Goal: Information Seeking & Learning: Learn about a topic

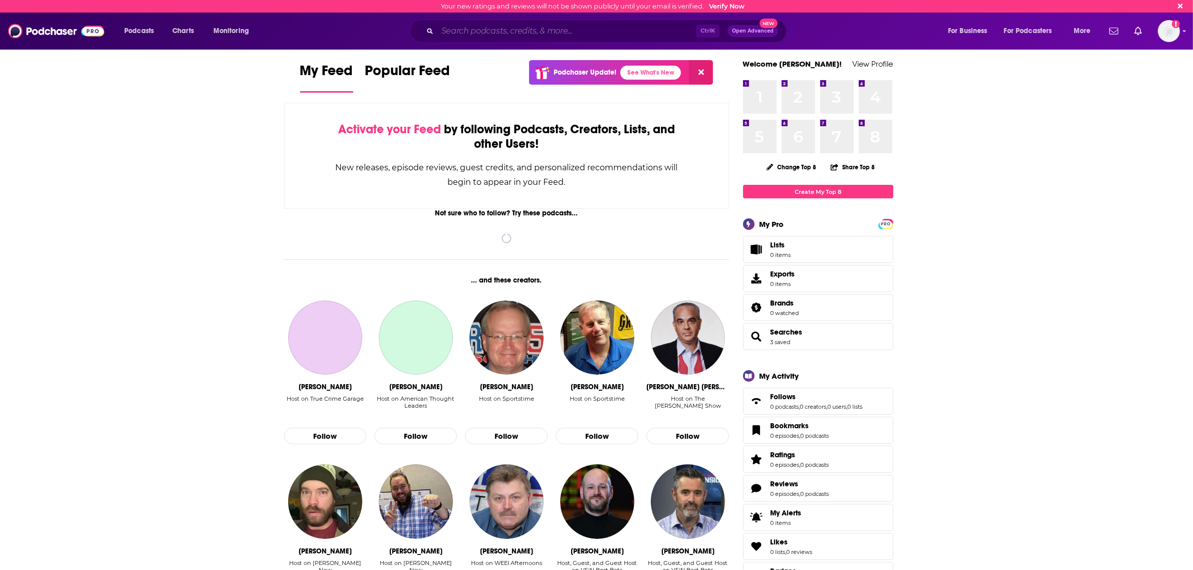
click at [471, 36] on input "Search podcasts, credits, & more..." at bounding box center [566, 31] width 258 height 16
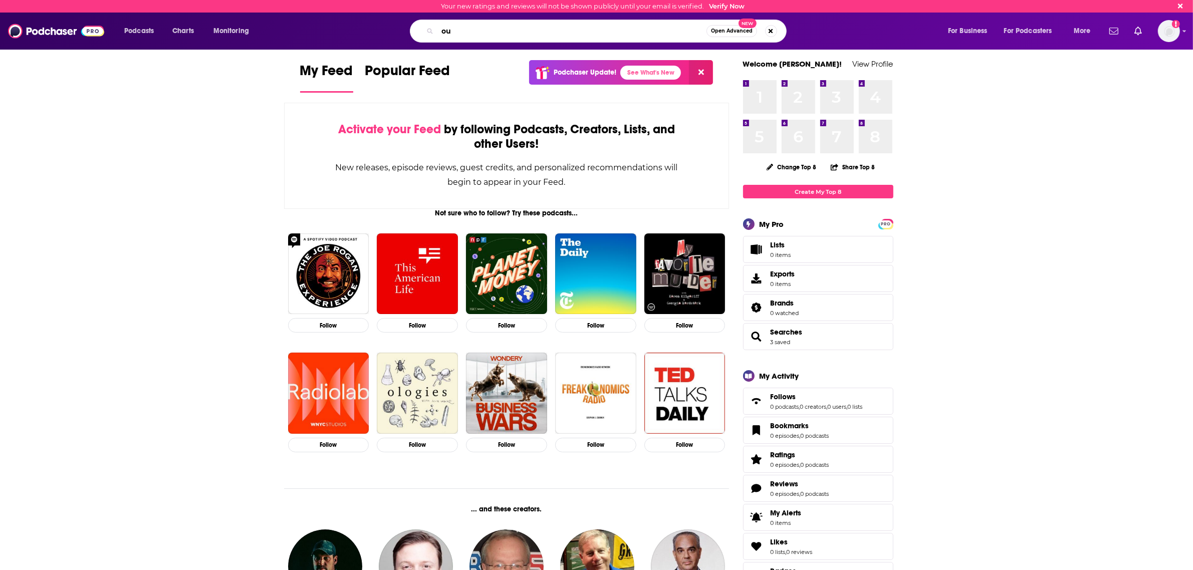
type input "o"
type input "founders"
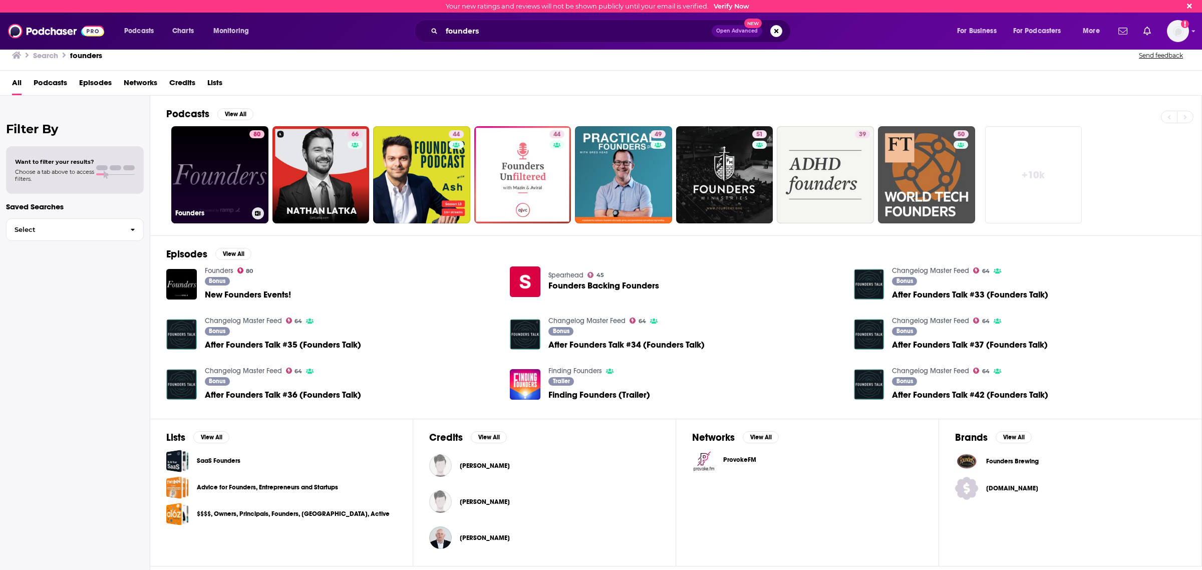
click at [241, 181] on link "80 Founders" at bounding box center [219, 174] width 97 height 97
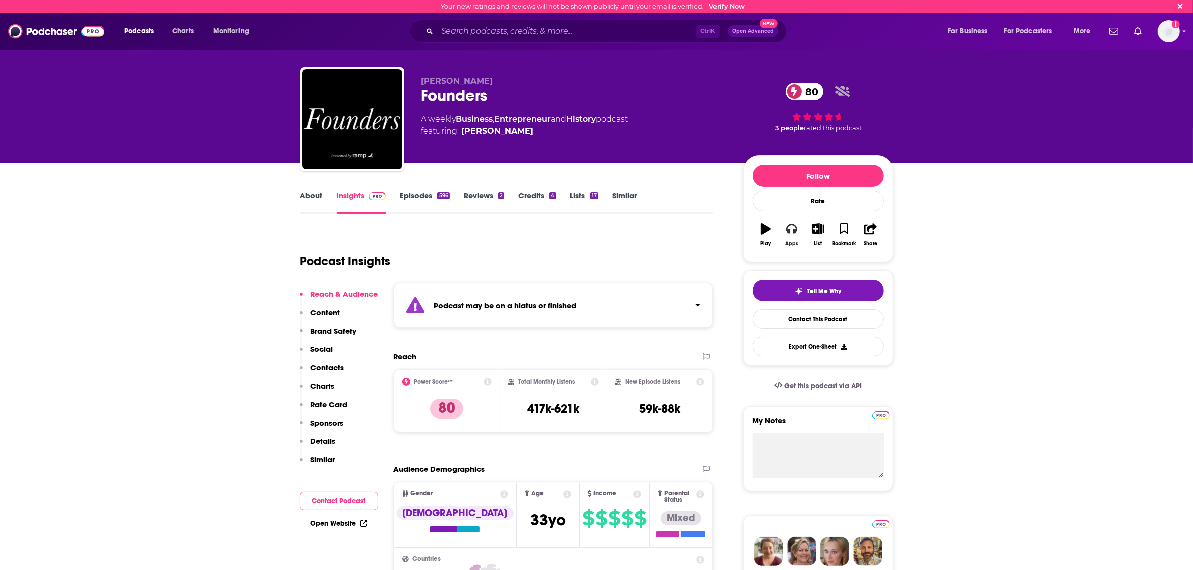
click at [794, 234] on icon "button" at bounding box center [791, 228] width 11 height 11
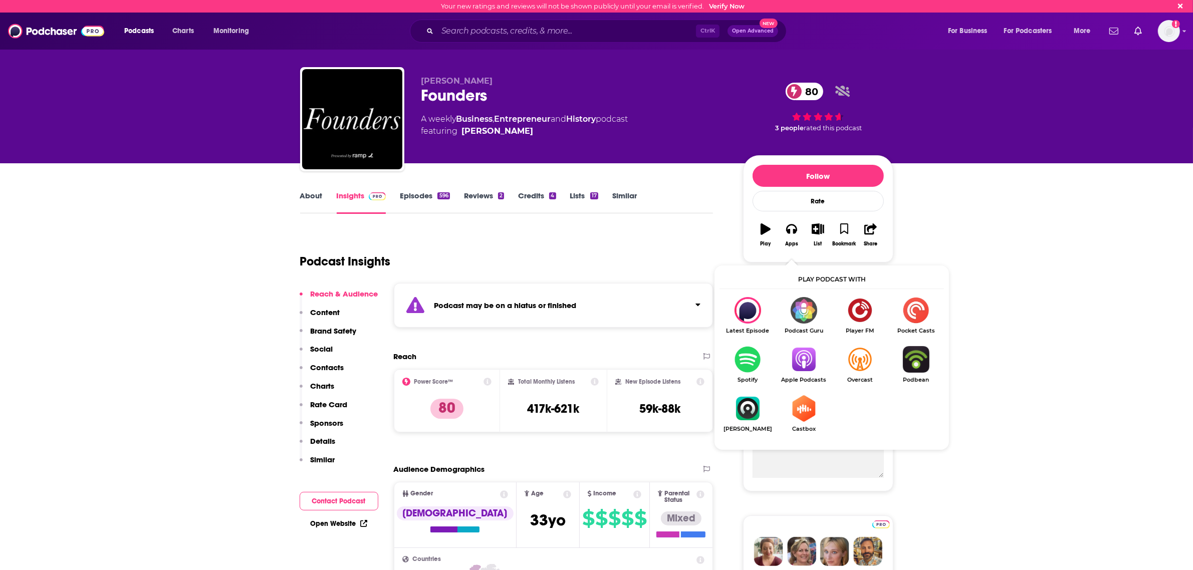
click at [800, 357] on img "Show Listen On dropdown" at bounding box center [803, 359] width 56 height 27
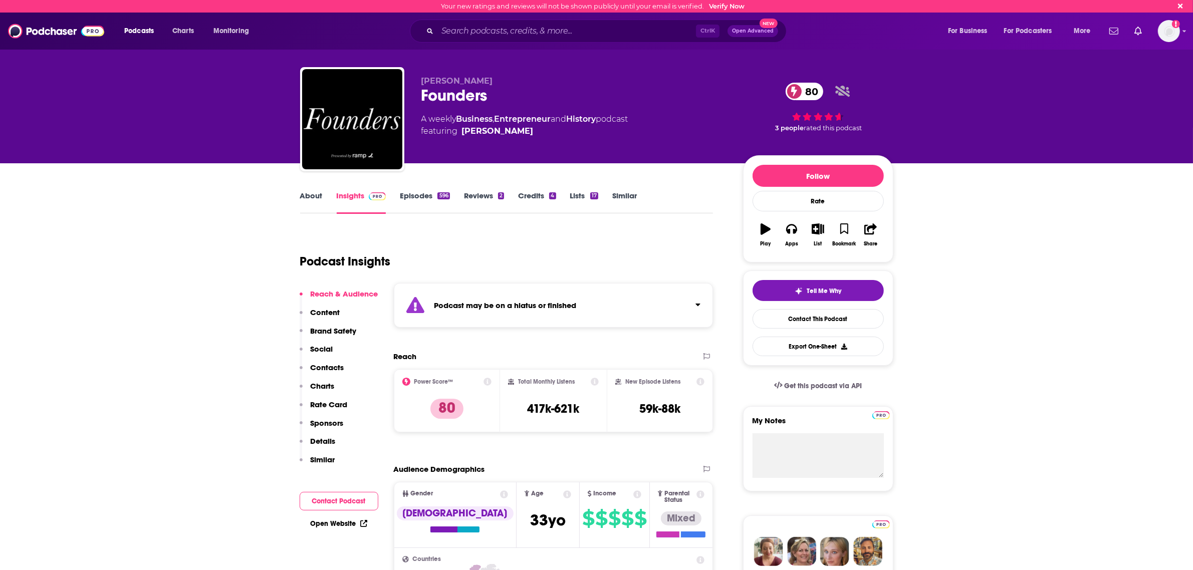
click at [499, 237] on div "Podcast Insights" at bounding box center [502, 255] width 405 height 51
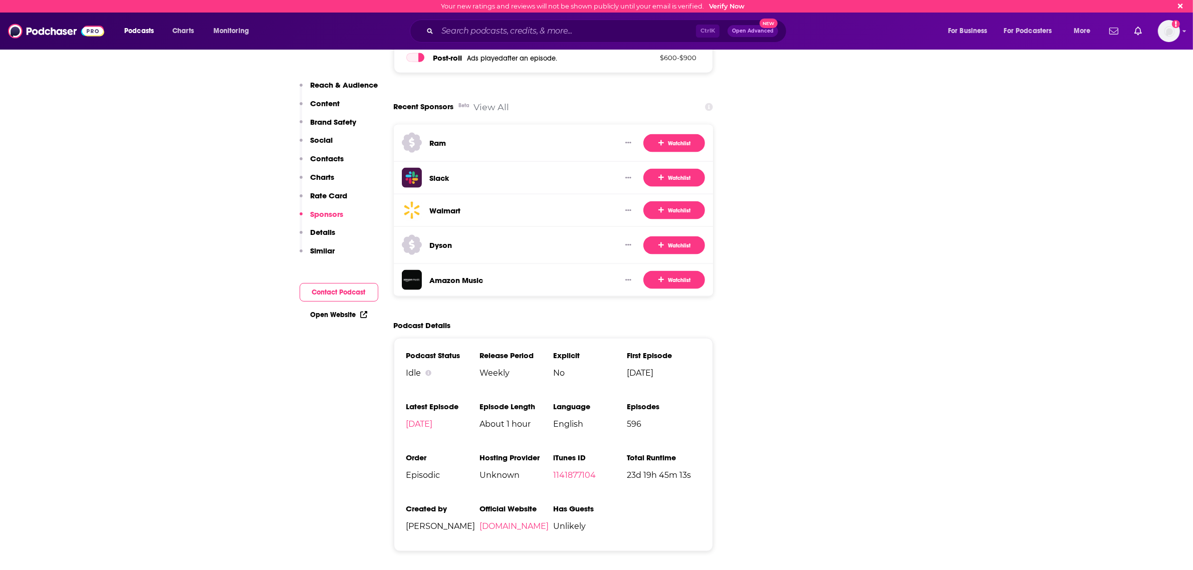
scroll to position [1690, 0]
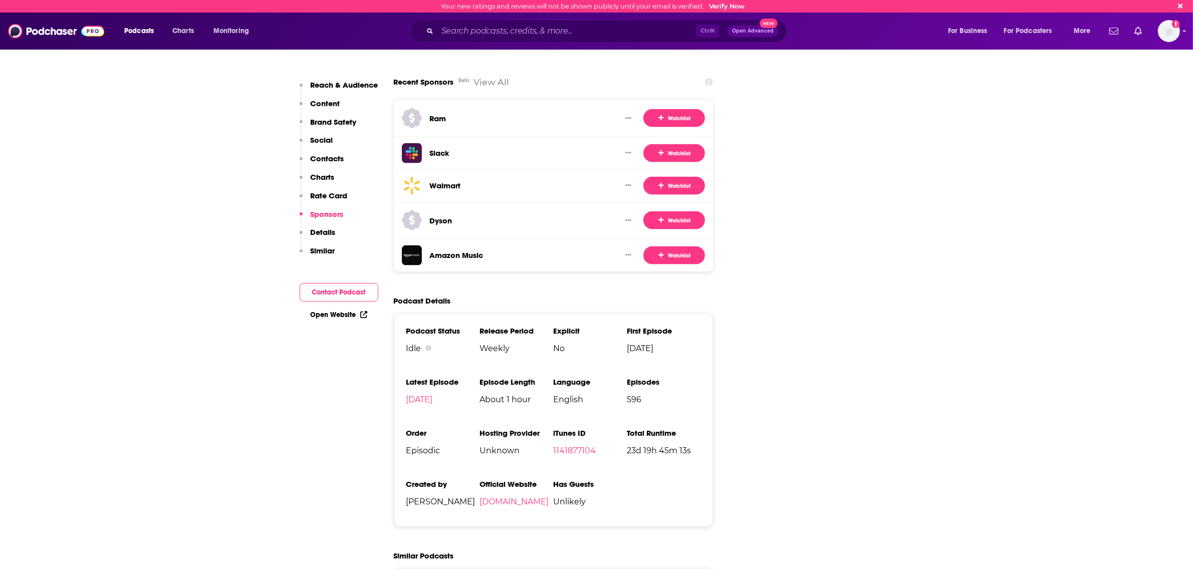
click at [512, 502] on div "Podcast Status Idle Release Period Weekly Explicit No First Episode [DATE] Late…" at bounding box center [554, 420] width 320 height 213
click at [517, 497] on link "[DOMAIN_NAME]" at bounding box center [513, 502] width 69 height 10
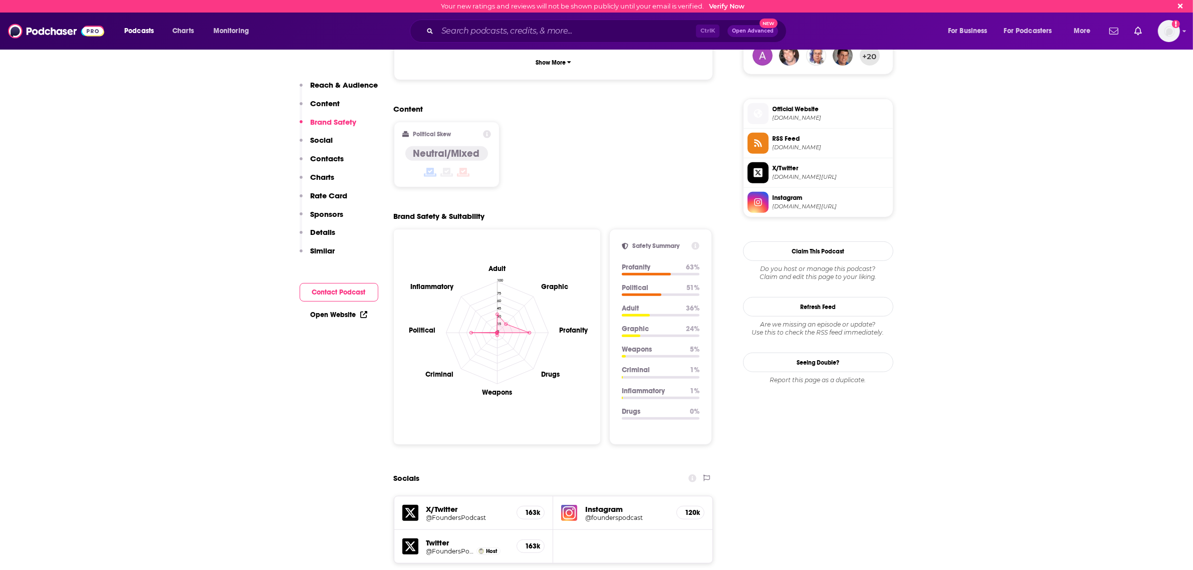
scroll to position [1002, 0]
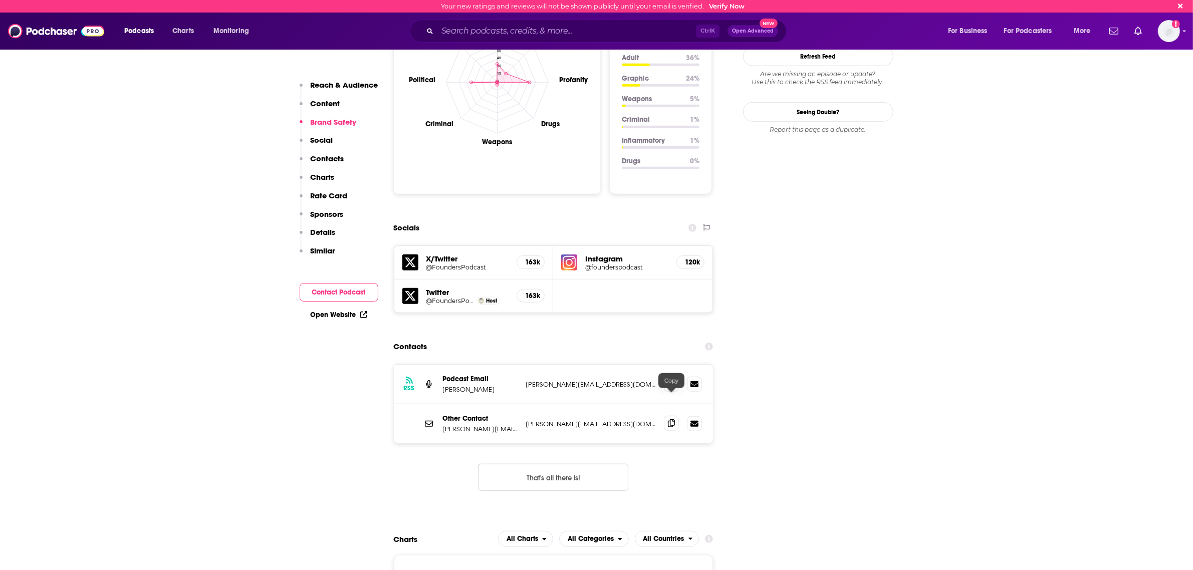
click at [669, 419] on icon at bounding box center [671, 423] width 7 height 8
click at [566, 29] on input "Search podcasts, credits, & more..." at bounding box center [566, 31] width 258 height 16
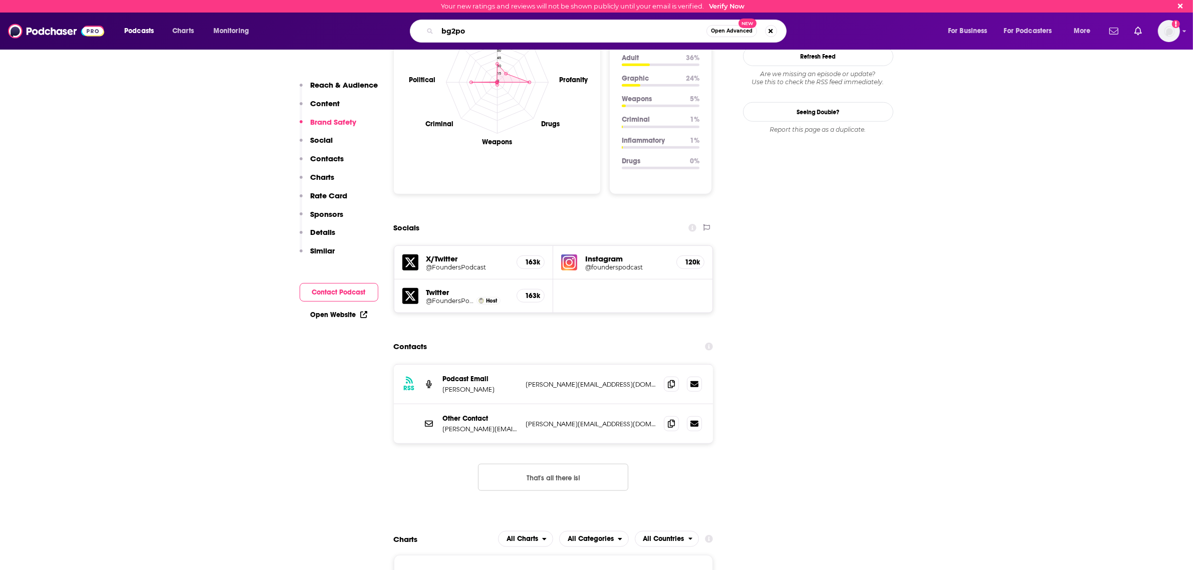
type input "bg2pod"
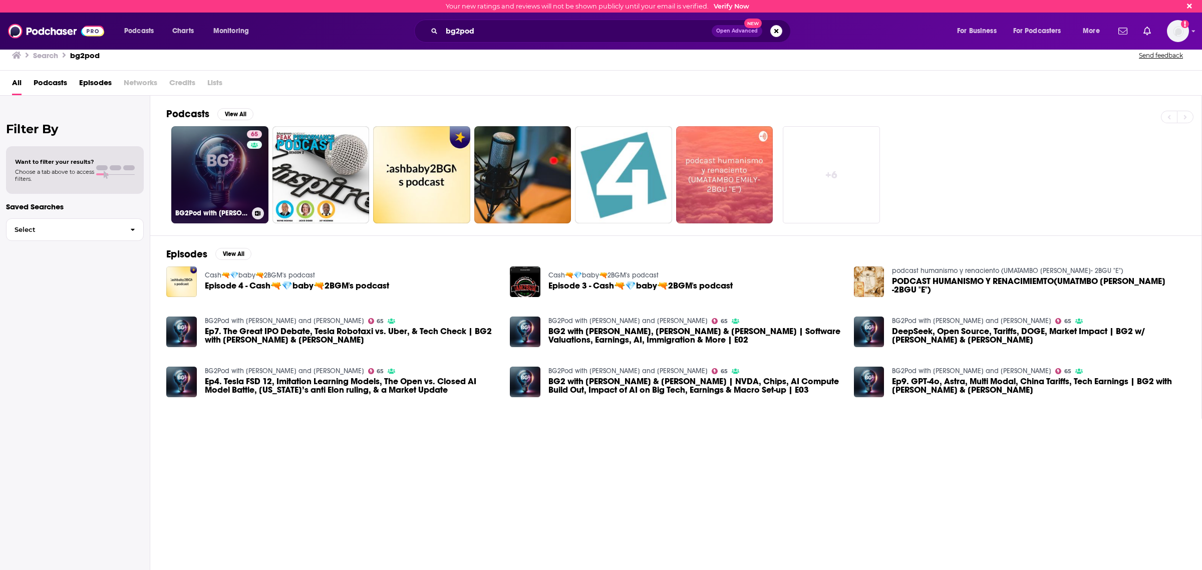
click at [226, 172] on link "65 BG2Pod with [PERSON_NAME] and [PERSON_NAME]" at bounding box center [219, 174] width 97 height 97
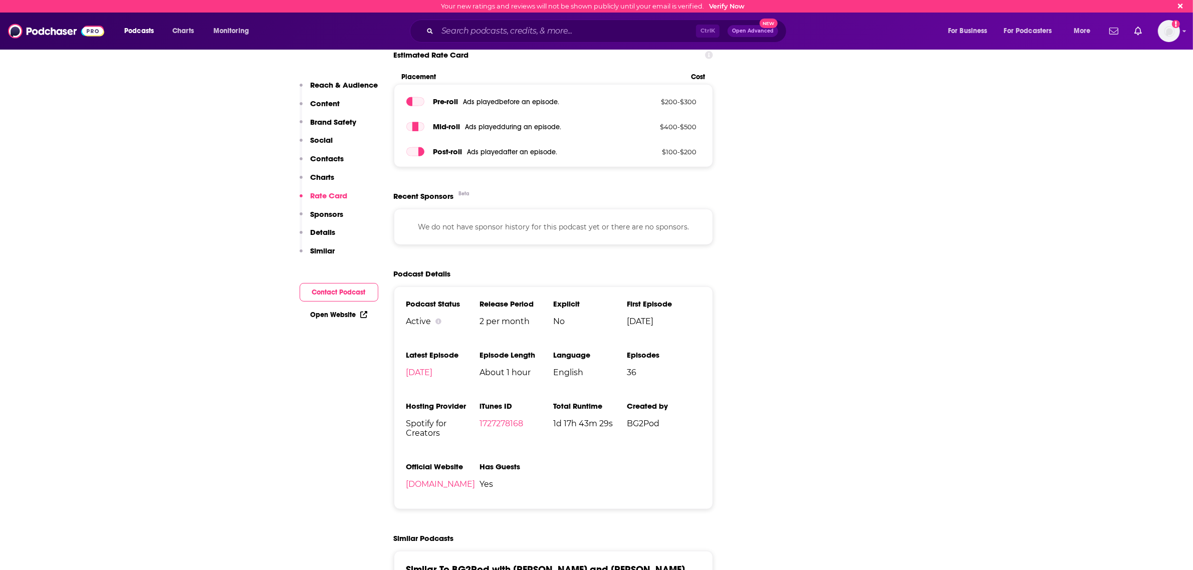
scroll to position [1503, 0]
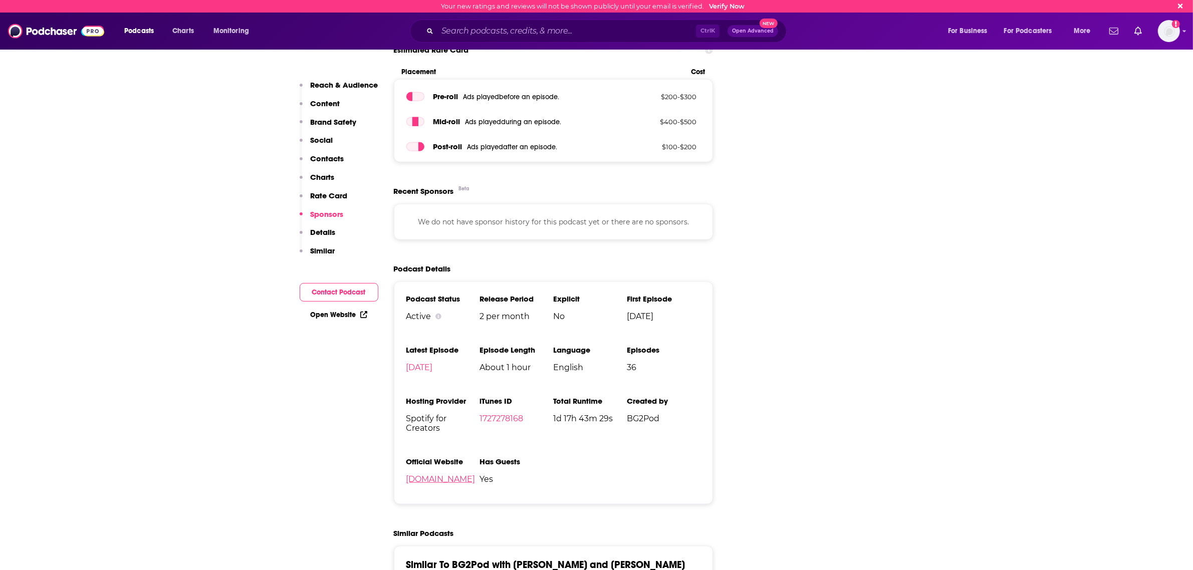
click at [428, 474] on link "[DOMAIN_NAME]" at bounding box center [440, 479] width 69 height 10
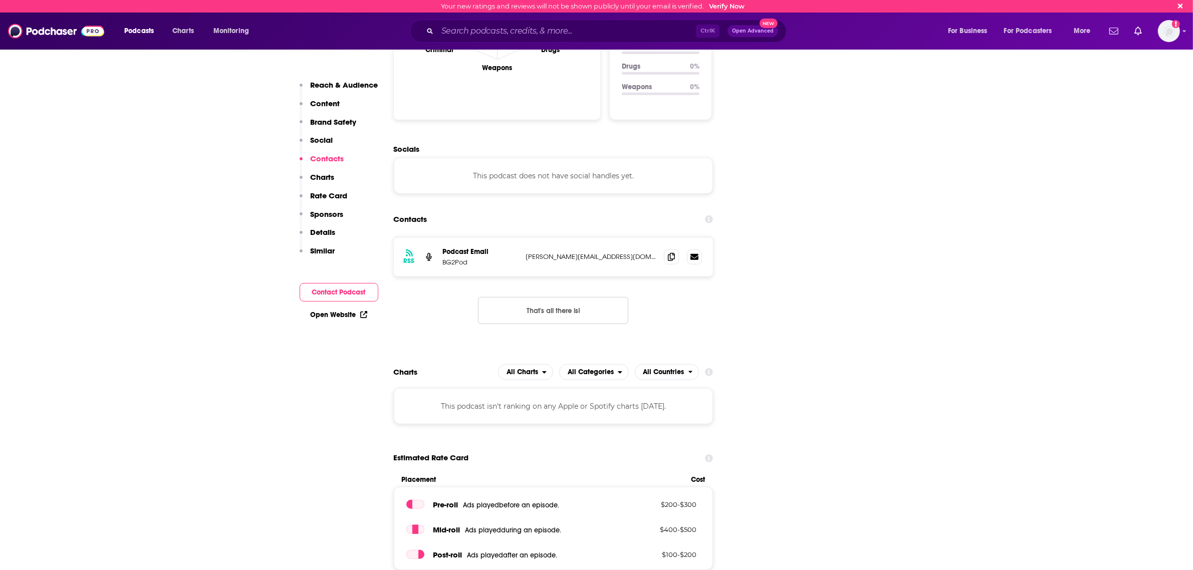
scroll to position [1064, 0]
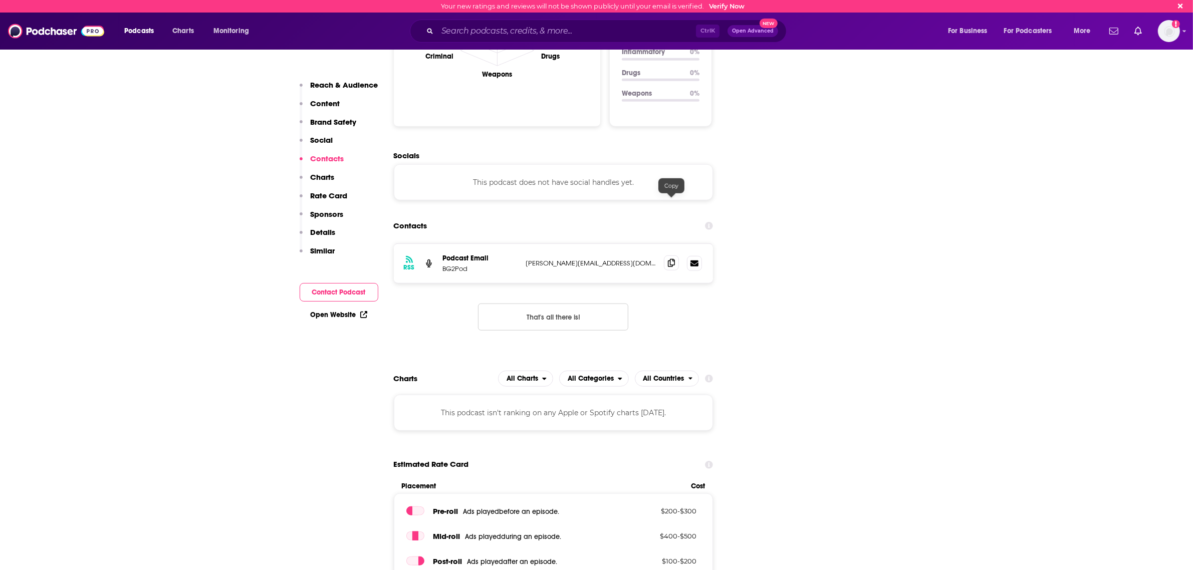
click at [674, 259] on icon at bounding box center [671, 263] width 7 height 8
click at [542, 34] on input "Search podcasts, credits, & more..." at bounding box center [566, 31] width 258 height 16
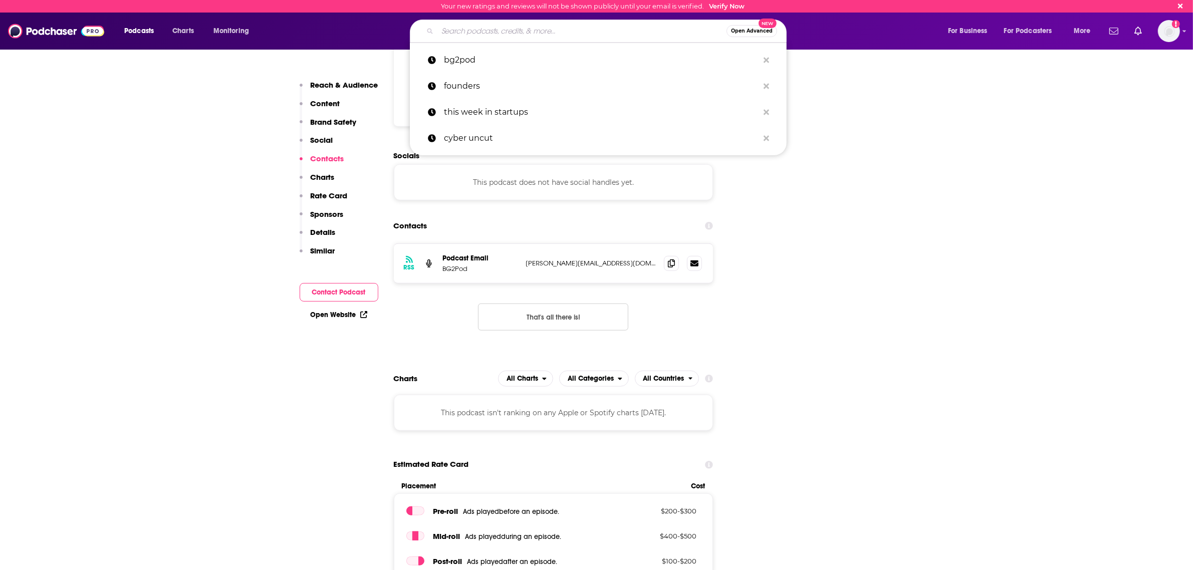
type input "h"
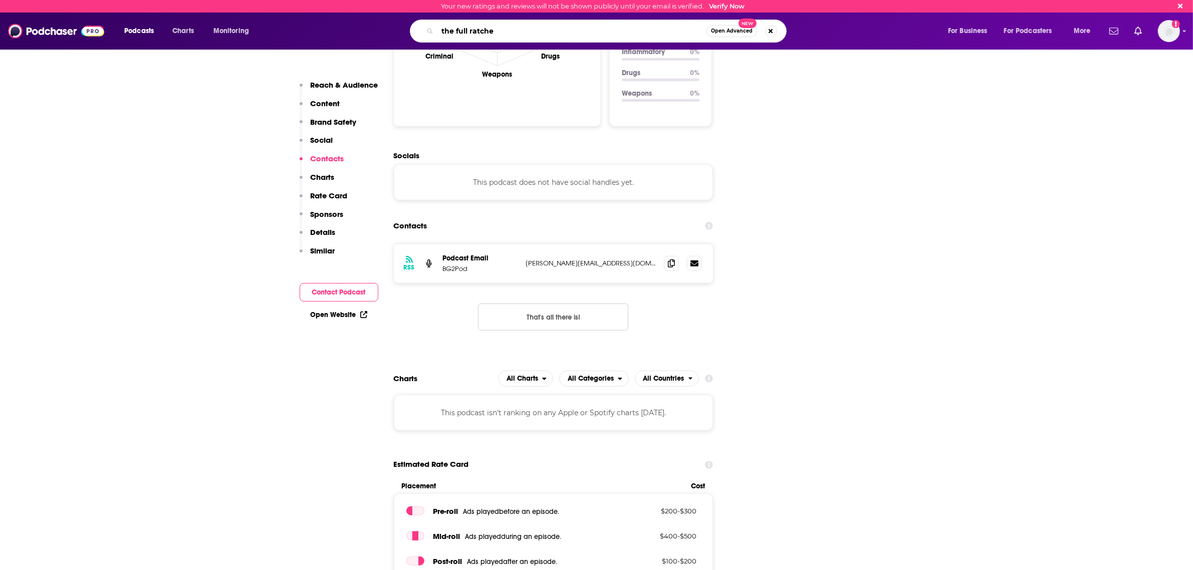
type input "the full ratchet"
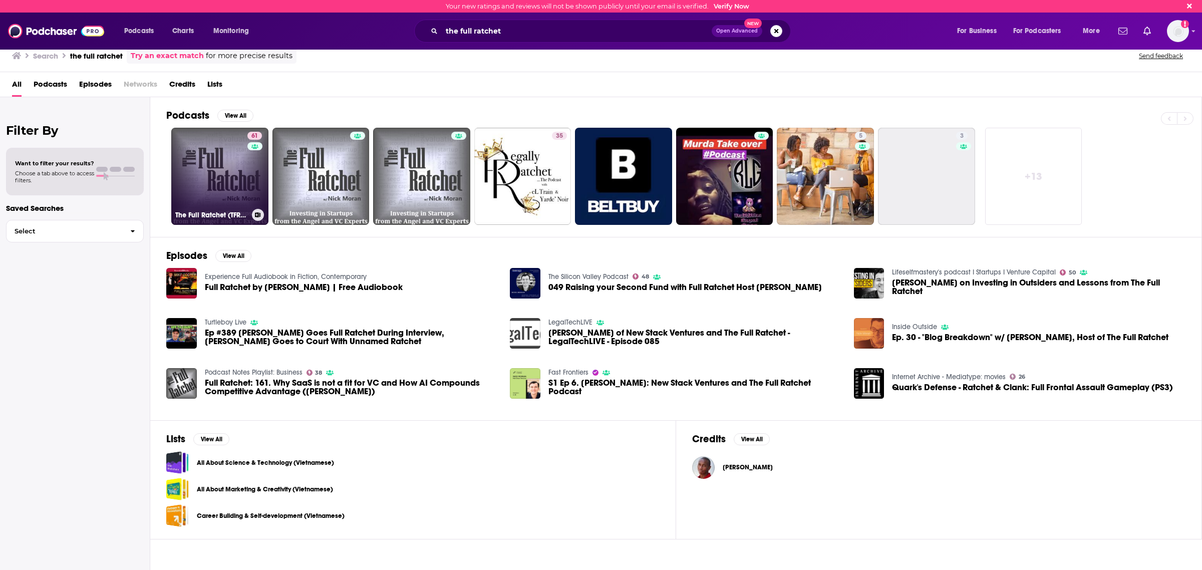
click at [232, 176] on link "61 The Full Ratchet (TFR): Venture Capital and Startup Investing Demystified" at bounding box center [219, 176] width 97 height 97
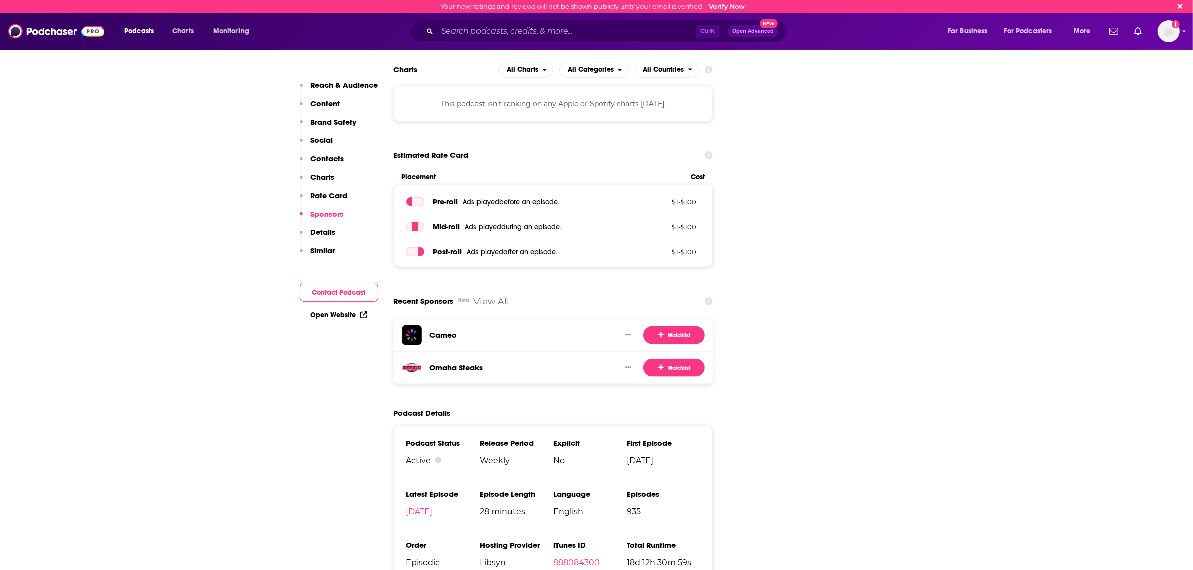
scroll to position [1503, 0]
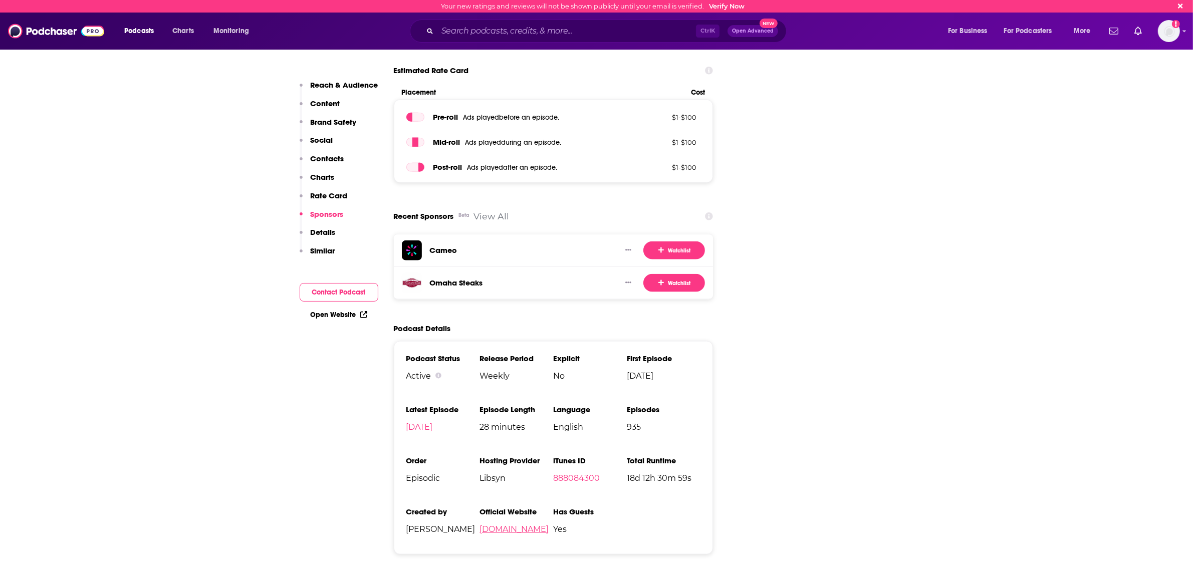
click at [508, 524] on link "[DOMAIN_NAME]" at bounding box center [513, 529] width 69 height 10
click at [467, 33] on input "Search podcasts, credits, & more..." at bounding box center [566, 31] width 258 height 16
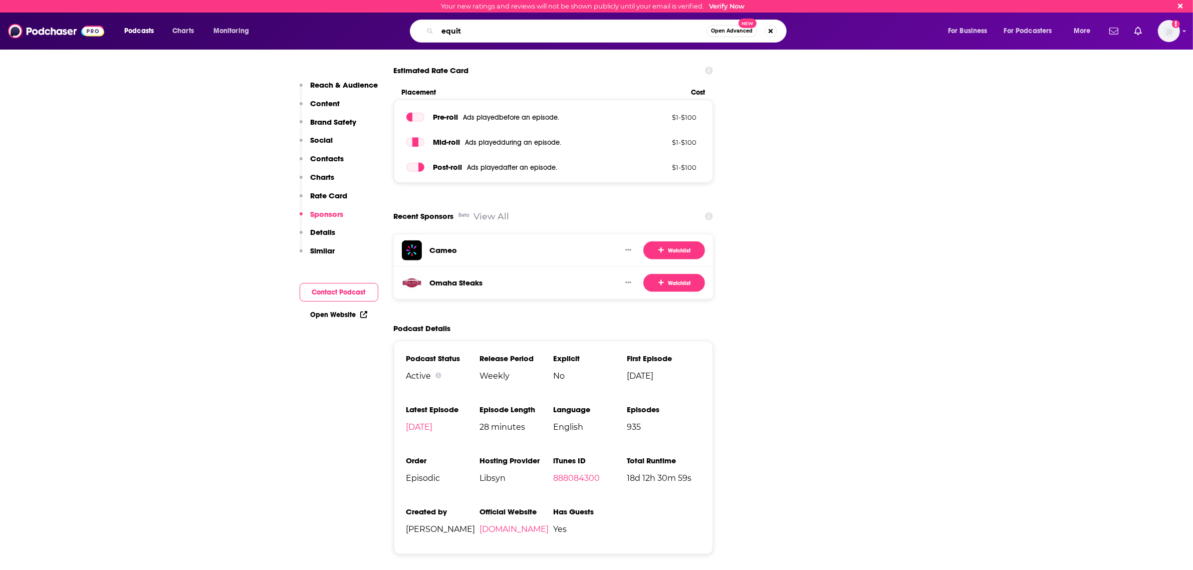
type input "equity"
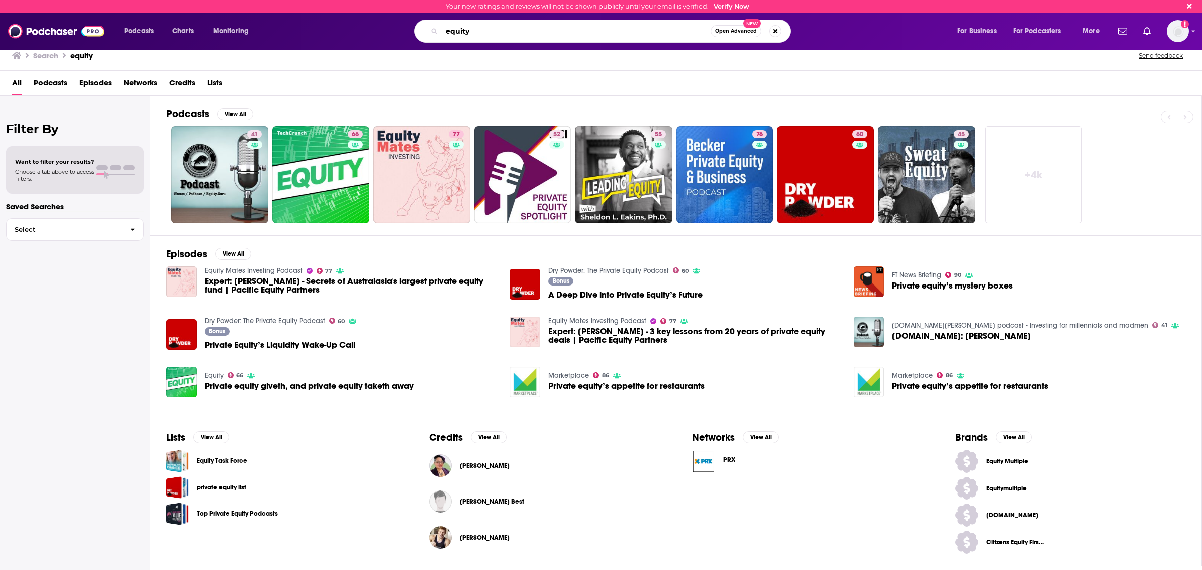
click at [556, 34] on input "equity" at bounding box center [576, 31] width 269 height 16
drag, startPoint x: 476, startPoint y: 252, endPoint x: 402, endPoint y: 226, distance: 78.1
click at [475, 252] on div "Episodes View All Equity Mates Investing Podcast 77 Expert: [PERSON_NAME] - Sec…" at bounding box center [676, 326] width 1052 height 183
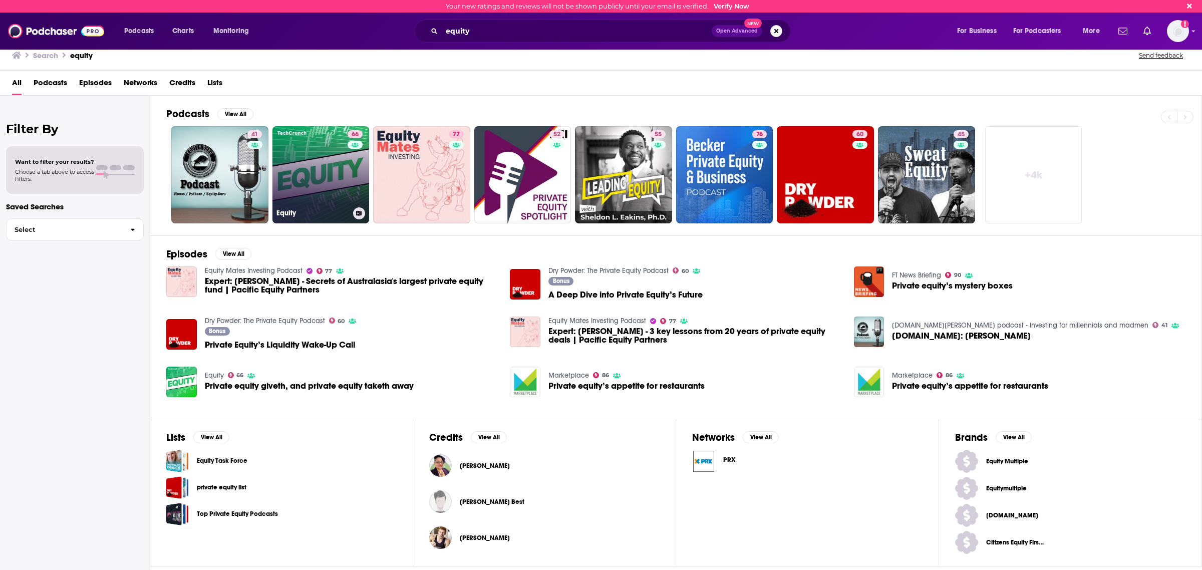
click at [334, 193] on link "66 Equity" at bounding box center [320, 174] width 97 height 97
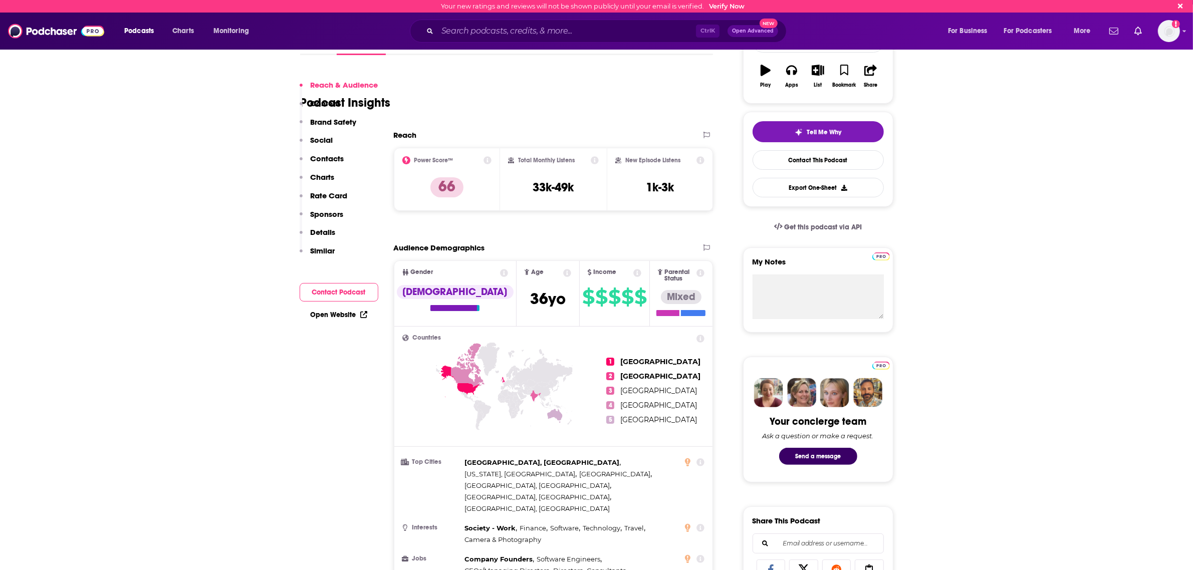
scroll to position [188, 0]
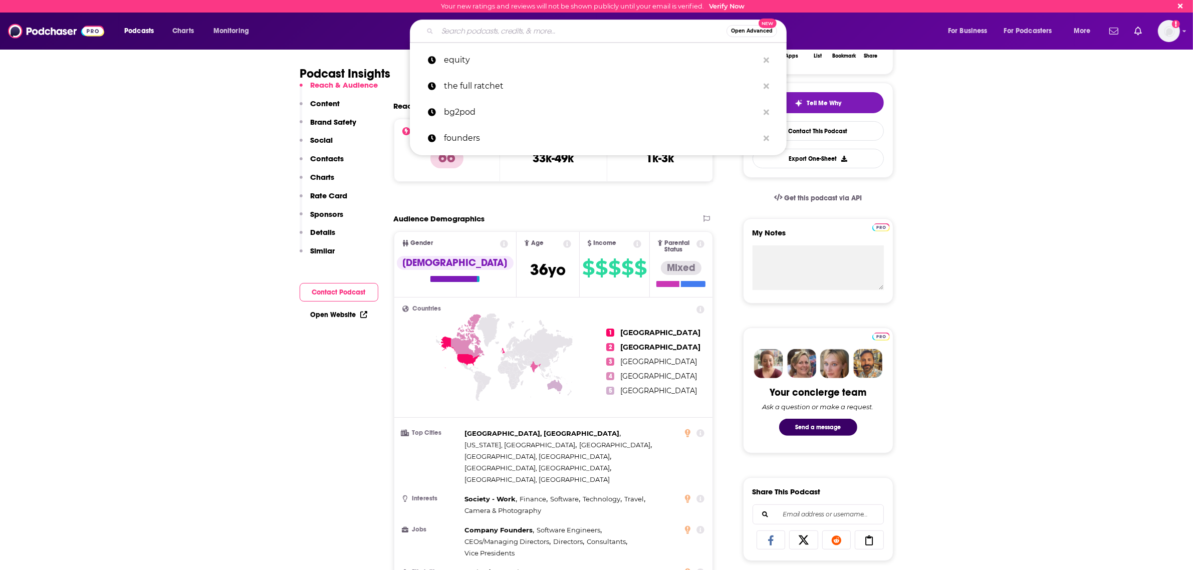
click at [549, 32] on input "Search podcasts, credits, & more..." at bounding box center [581, 31] width 289 height 16
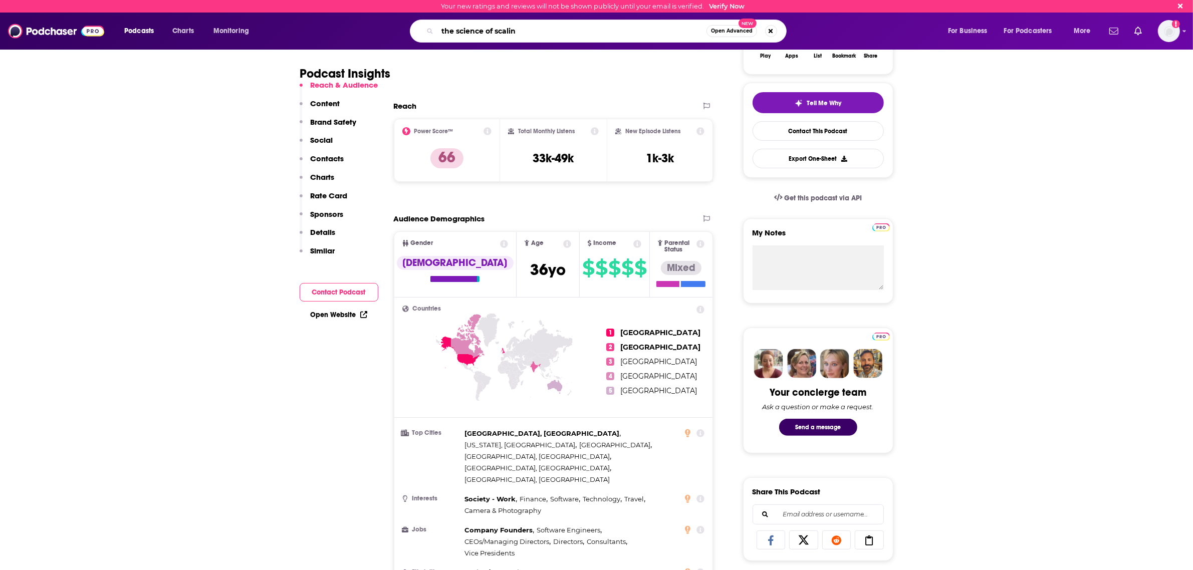
type input "the science of scaling"
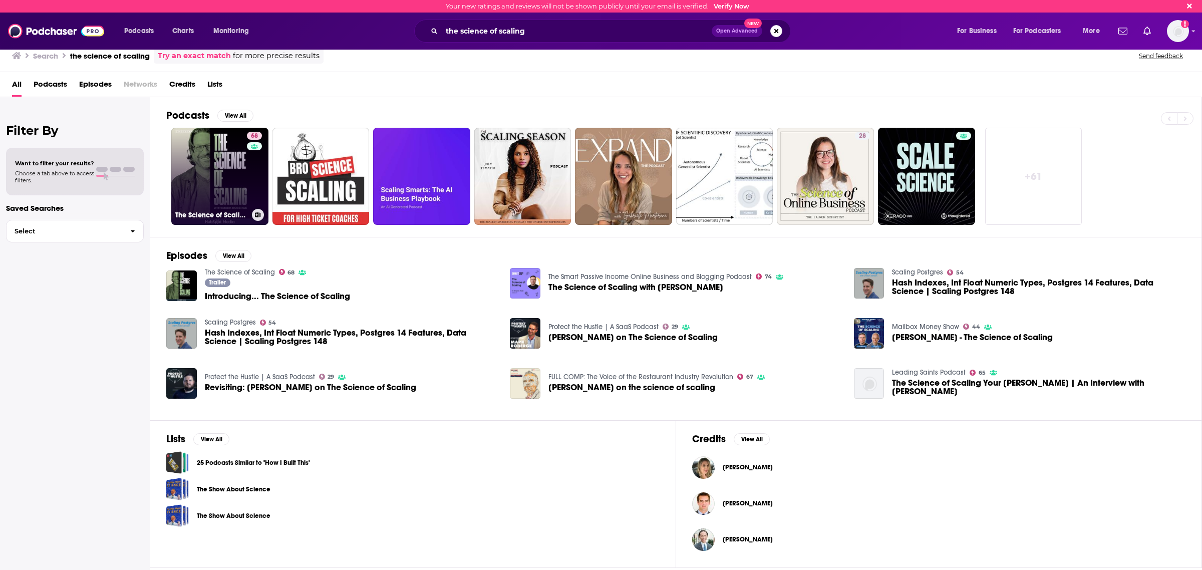
click at [223, 175] on link "68 The Science of Scaling" at bounding box center [219, 176] width 97 height 97
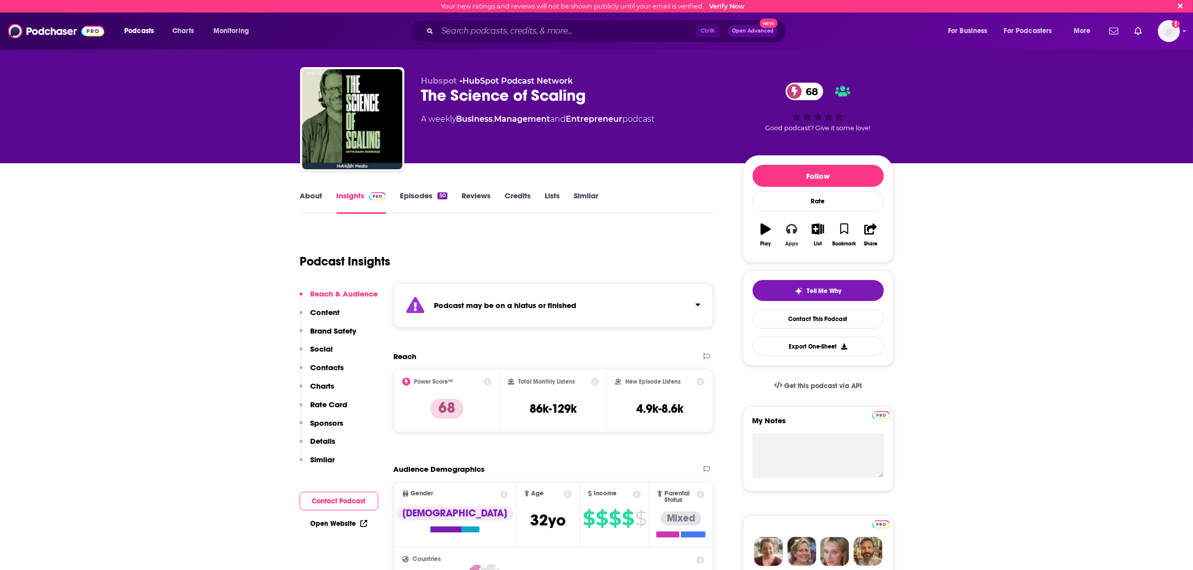
click at [788, 234] on icon "button" at bounding box center [791, 228] width 11 height 11
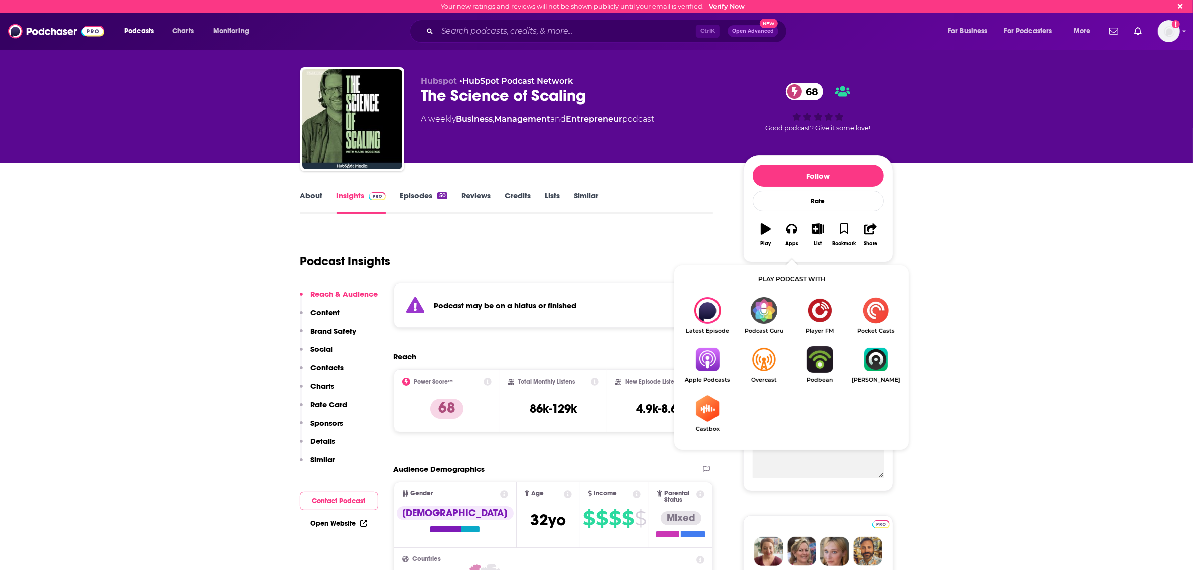
click at [711, 366] on img "Show Listen On dropdown" at bounding box center [707, 359] width 56 height 27
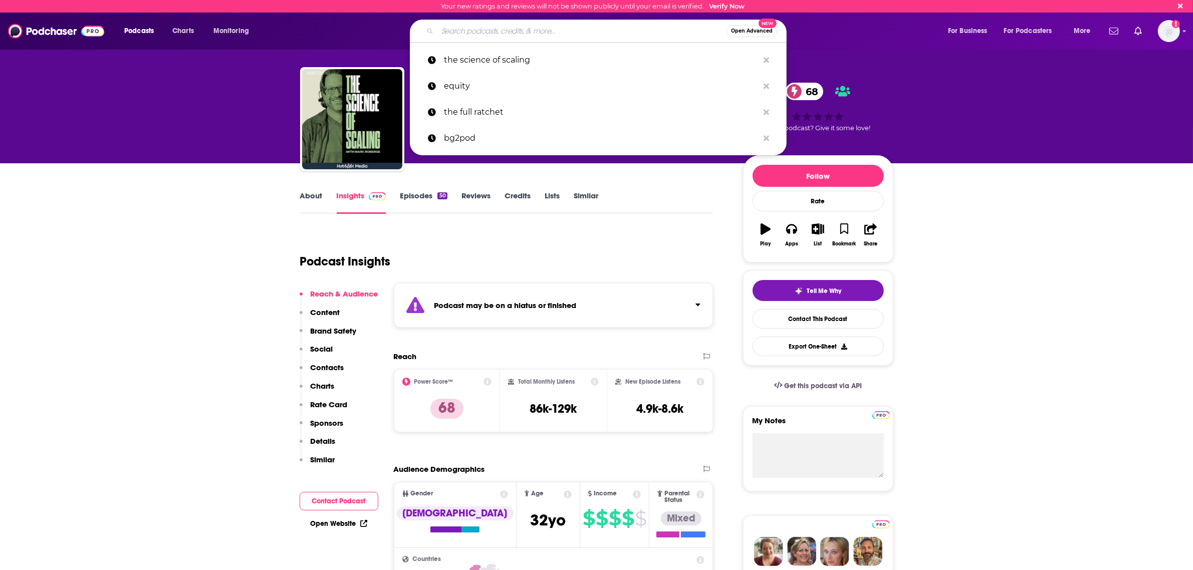
click at [537, 32] on input "Search podcasts, credits, & more..." at bounding box center [581, 31] width 289 height 16
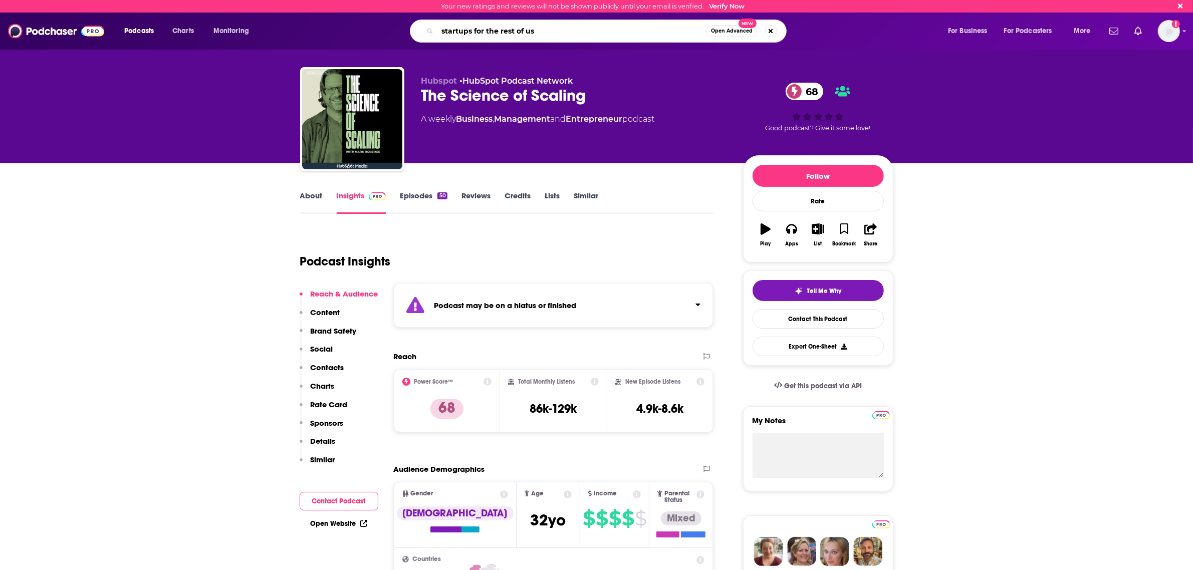
type input "startups for the rest of us"
click at [736, 31] on span "Open Advanced" at bounding box center [732, 31] width 42 height 5
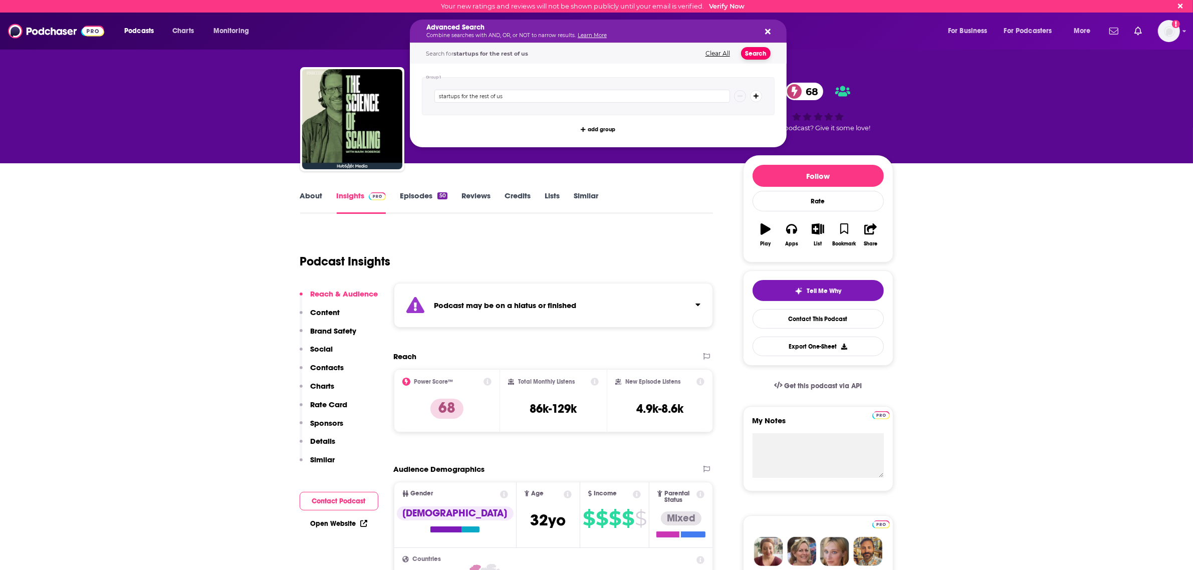
click at [754, 54] on button "Search" at bounding box center [756, 53] width 30 height 13
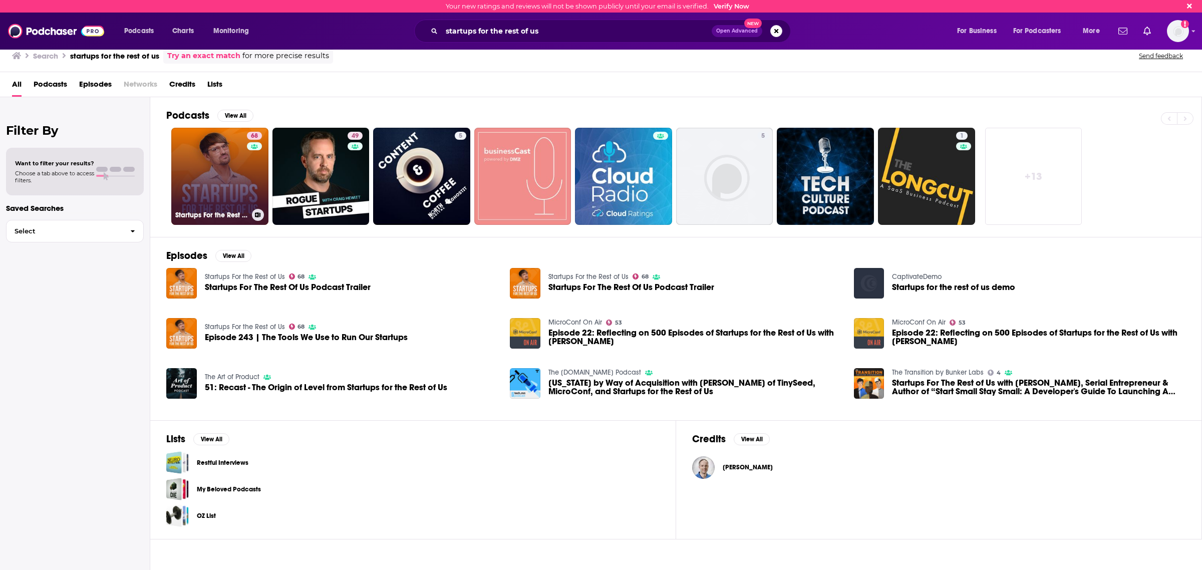
click at [229, 200] on link "68 Startups For the Rest of Us" at bounding box center [219, 176] width 97 height 97
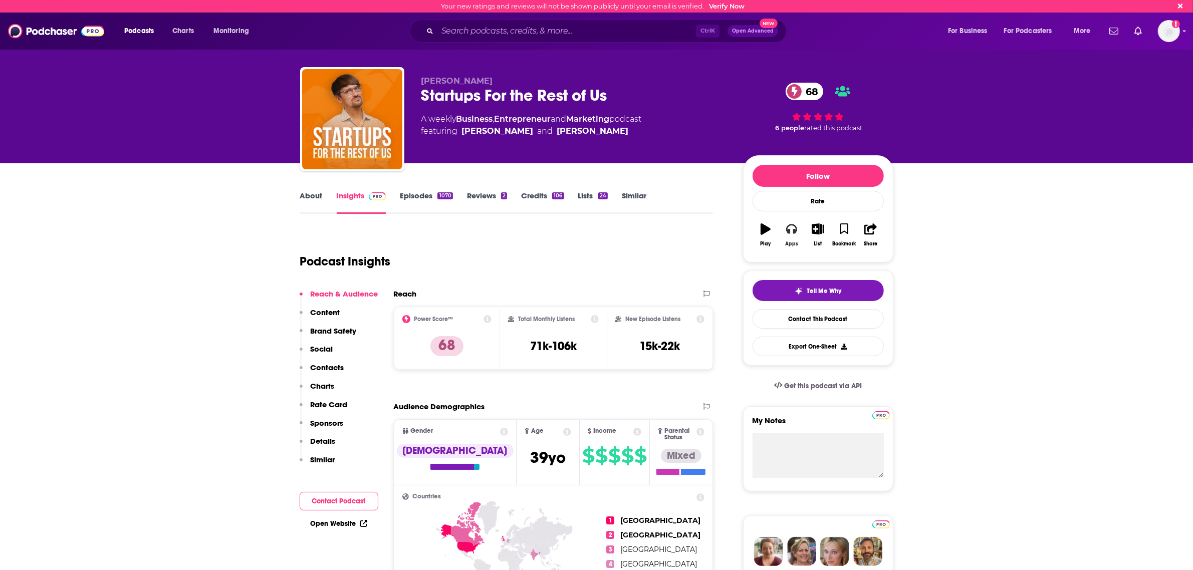
click at [786, 231] on icon "button" at bounding box center [791, 229] width 11 height 10
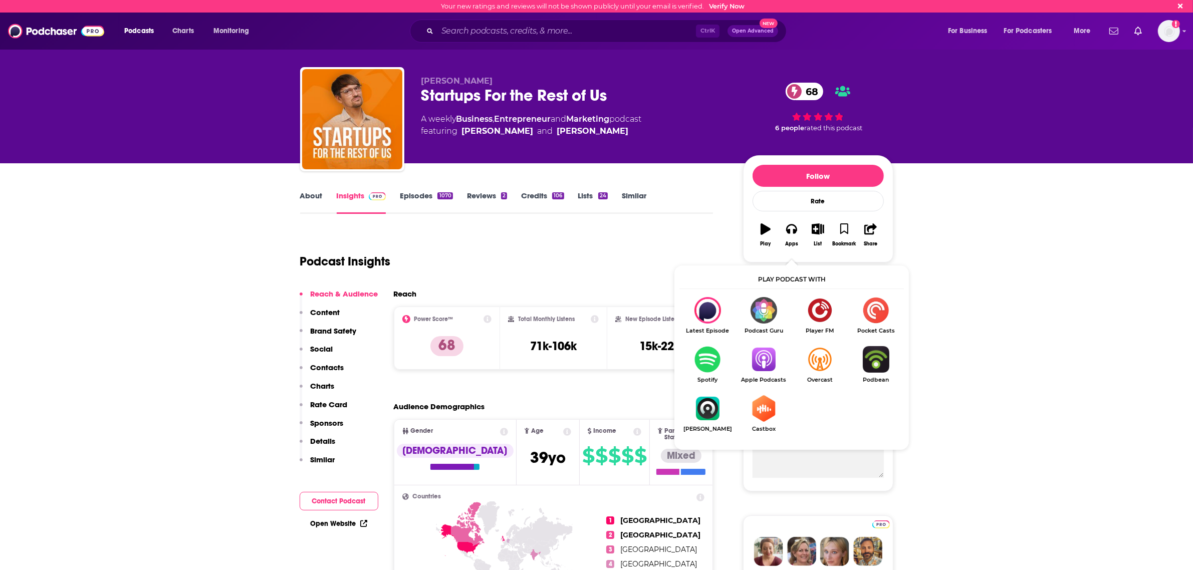
click at [759, 357] on img "Show Listen On dropdown" at bounding box center [763, 359] width 56 height 27
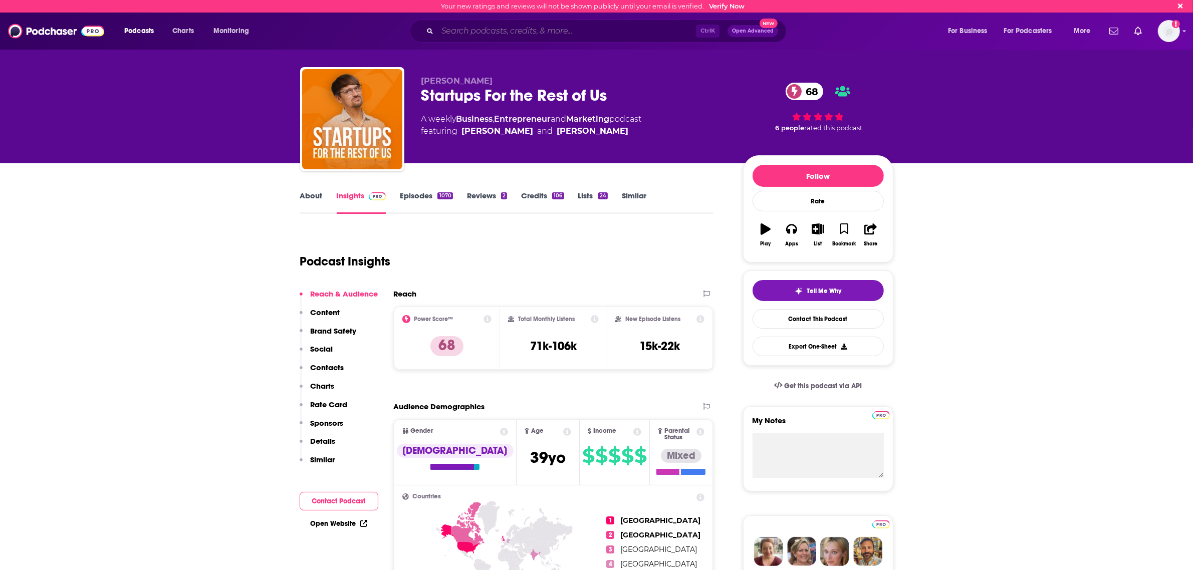
click at [542, 34] on input "Search podcasts, credits, & more..." at bounding box center [566, 31] width 258 height 16
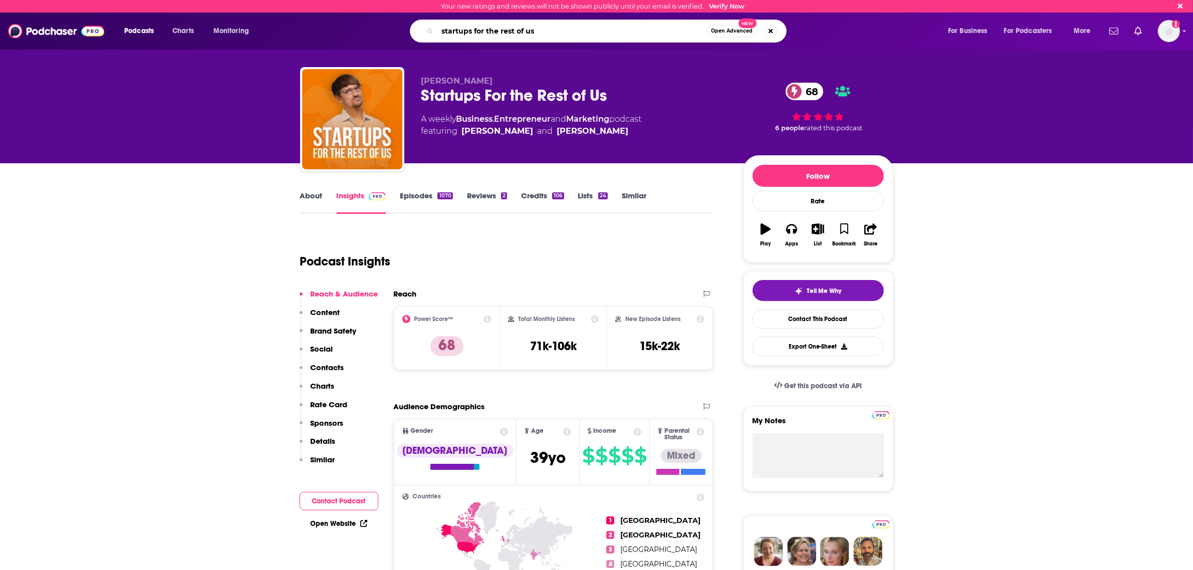
type input "startups for the rest of us"
click at [720, 29] on span "Open Advanced" at bounding box center [732, 31] width 42 height 5
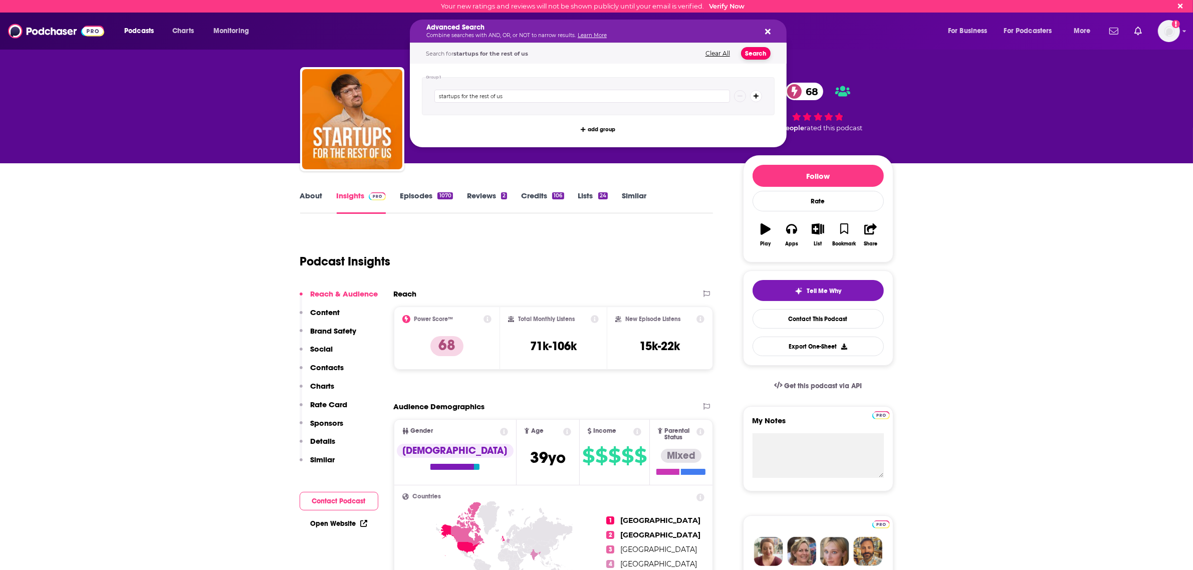
click at [756, 53] on button "Search" at bounding box center [756, 53] width 30 height 13
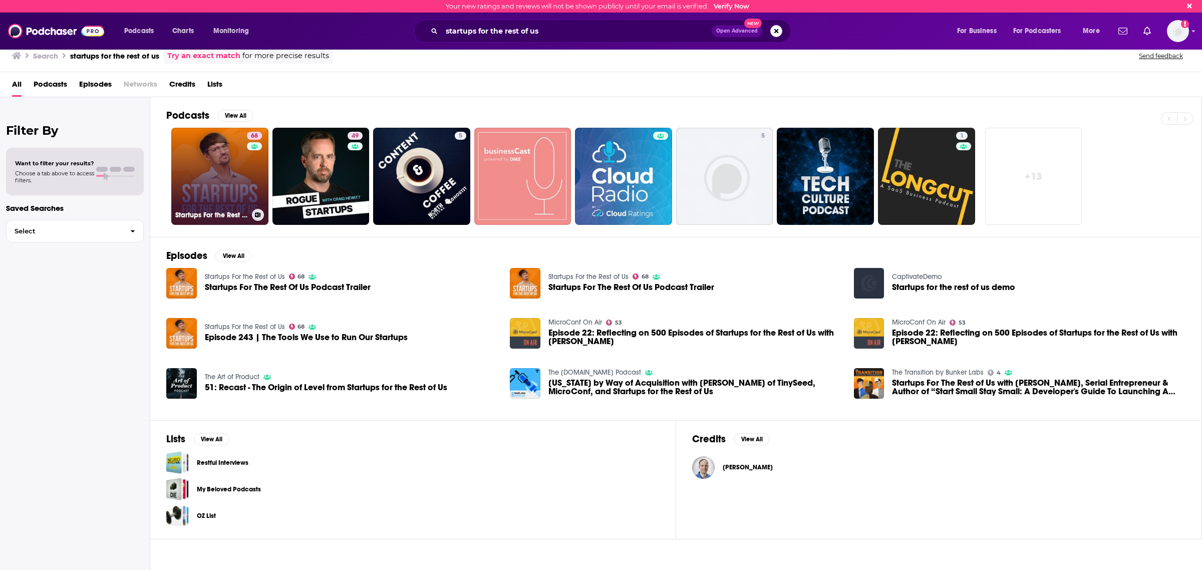
click at [249, 185] on div "68" at bounding box center [256, 170] width 18 height 77
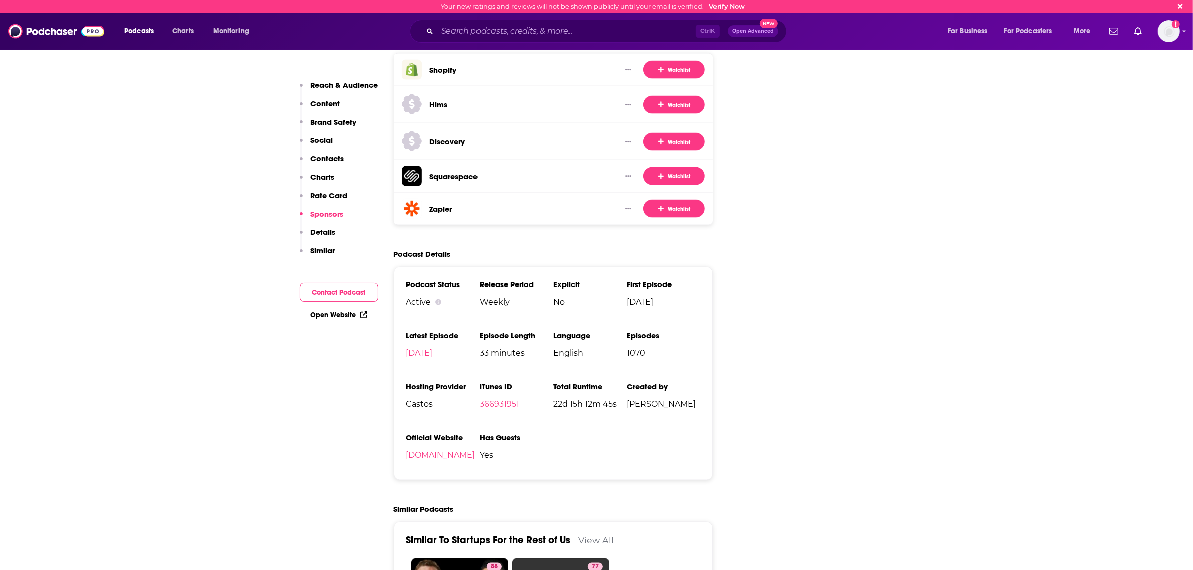
scroll to position [1878, 0]
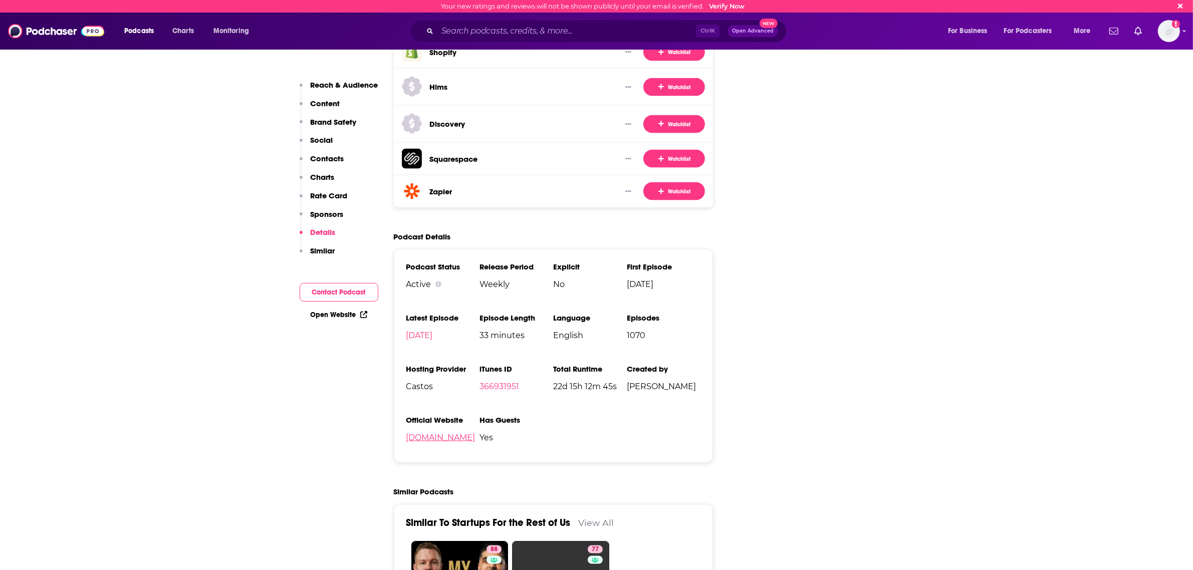
click at [414, 433] on link "[DOMAIN_NAME]" at bounding box center [440, 438] width 69 height 10
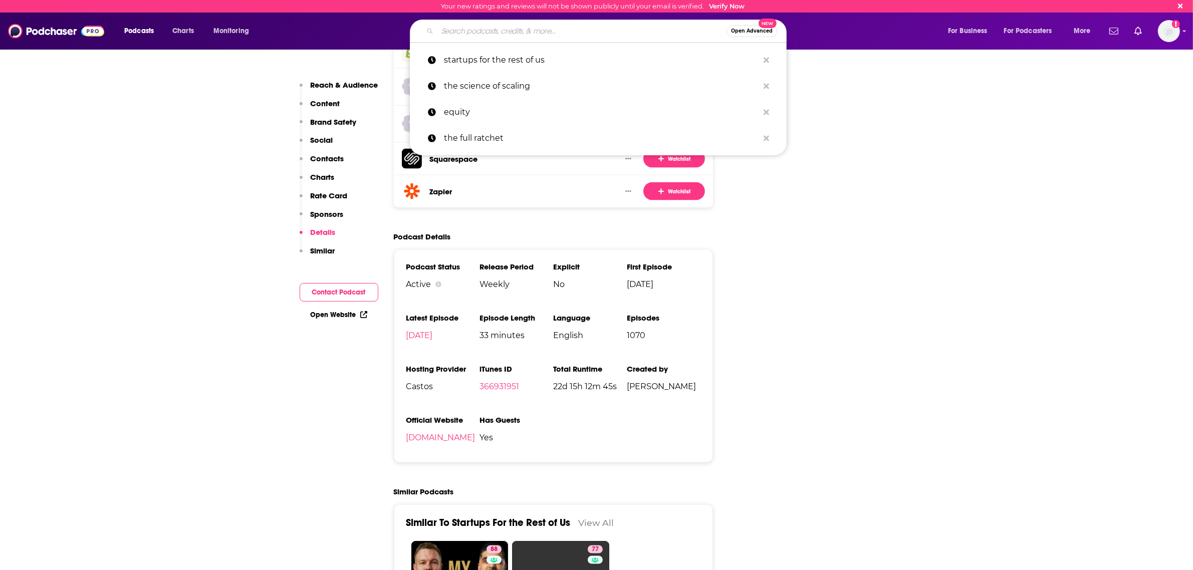
click at [502, 23] on input "Search podcasts, credits, & more..." at bounding box center [581, 31] width 289 height 16
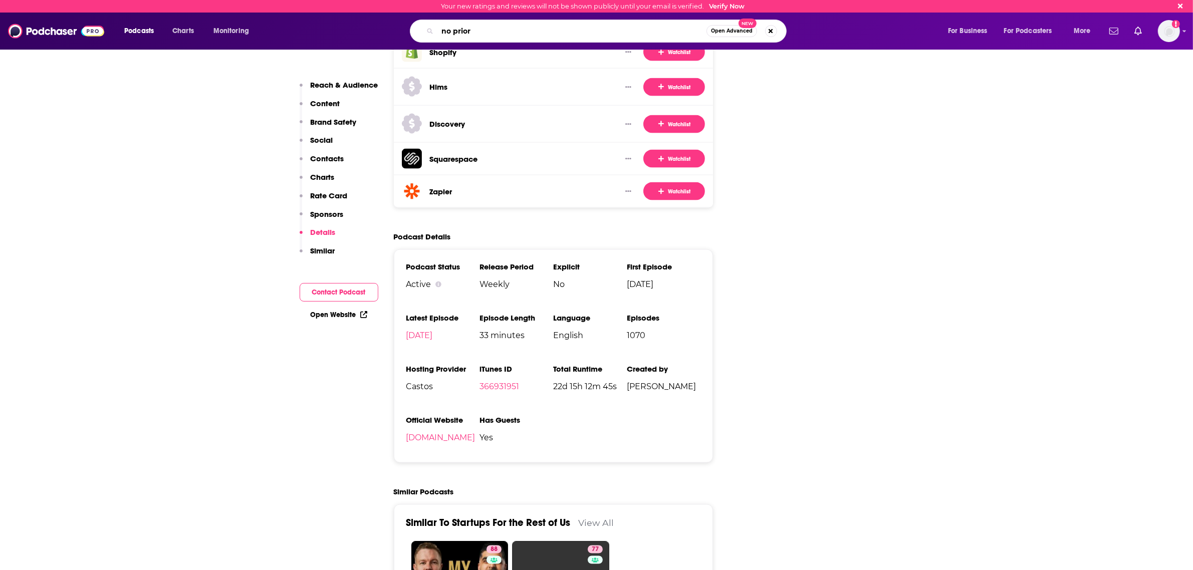
type input "no priors"
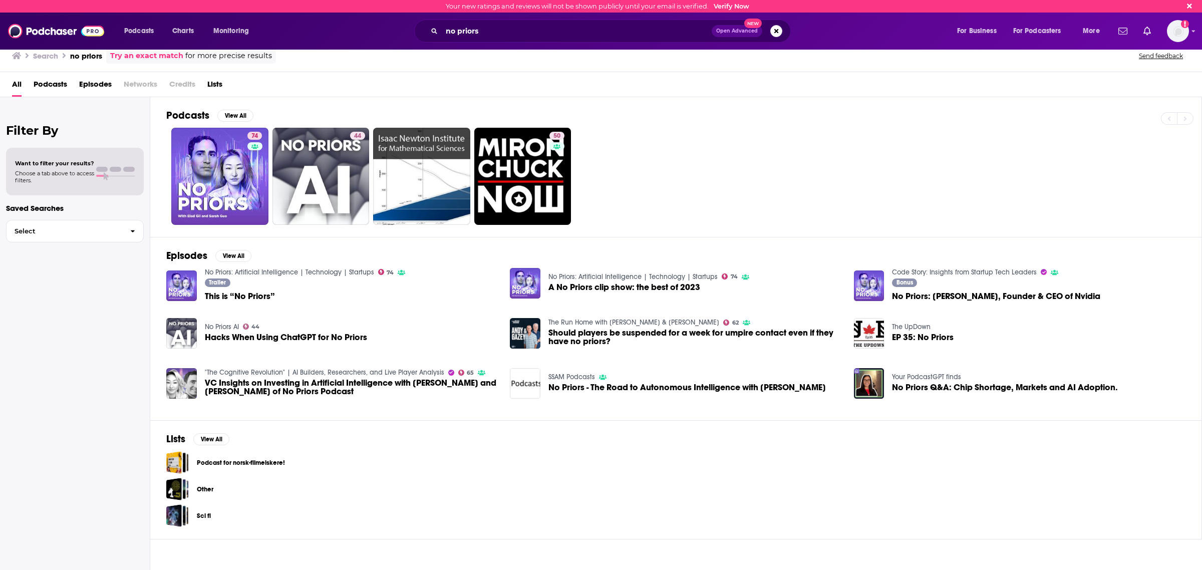
drag, startPoint x: 488, startPoint y: 41, endPoint x: 495, endPoint y: 32, distance: 11.1
click at [489, 41] on div "no priors Open Advanced New" at bounding box center [602, 31] width 377 height 23
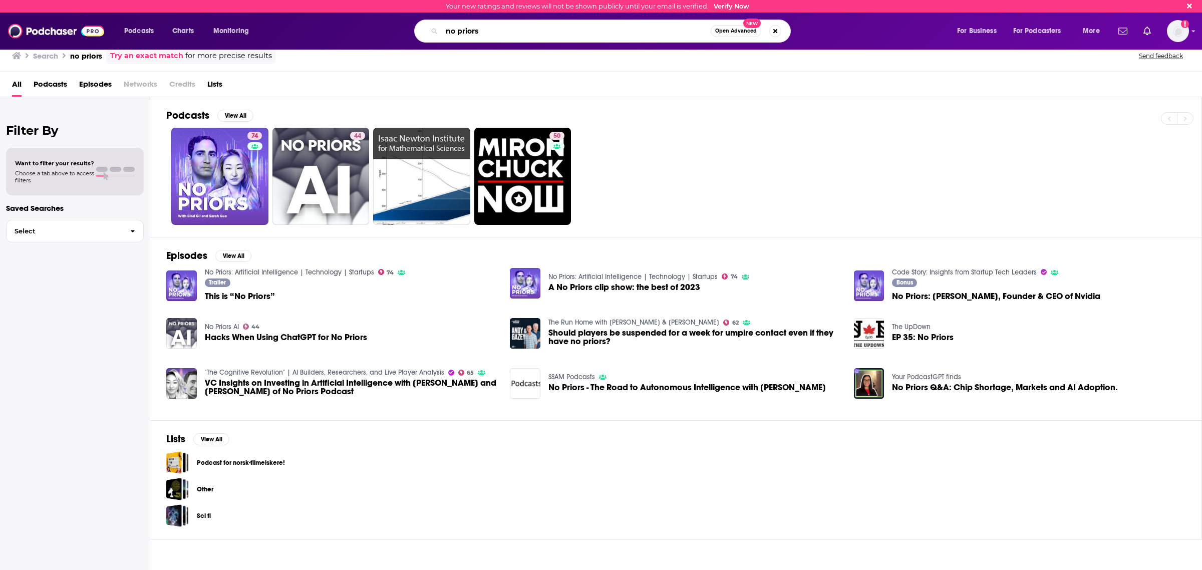
drag, startPoint x: 496, startPoint y: 29, endPoint x: 375, endPoint y: 23, distance: 121.4
click at [376, 23] on div "no priors Open Advanced New" at bounding box center [612, 31] width 669 height 23
type input "uncapped"
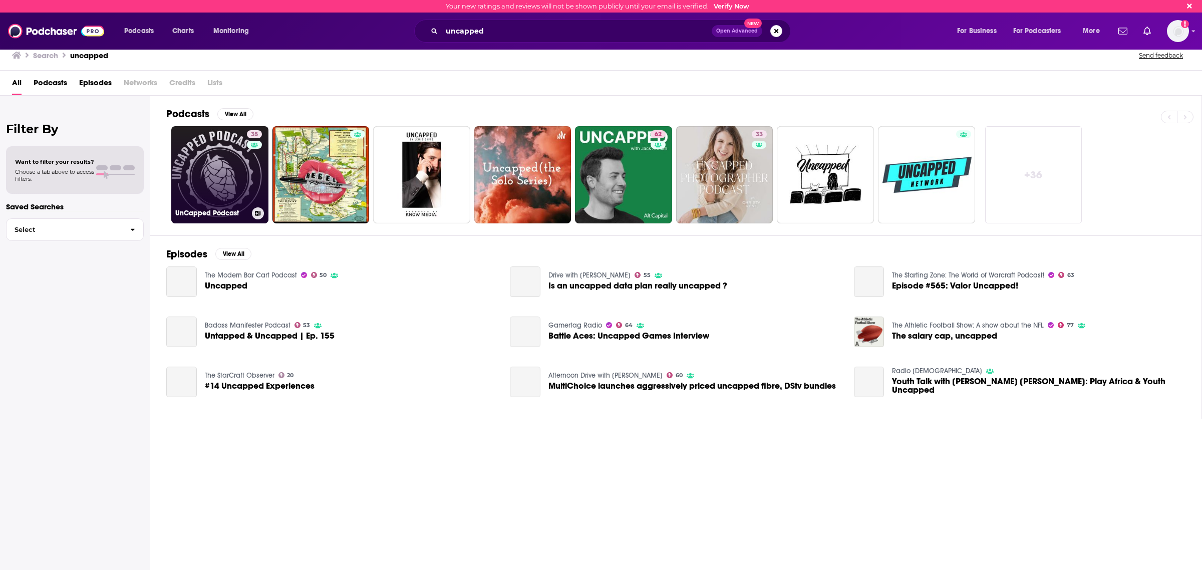
click at [236, 158] on link "35 UnCapped Podcast" at bounding box center [219, 174] width 97 height 97
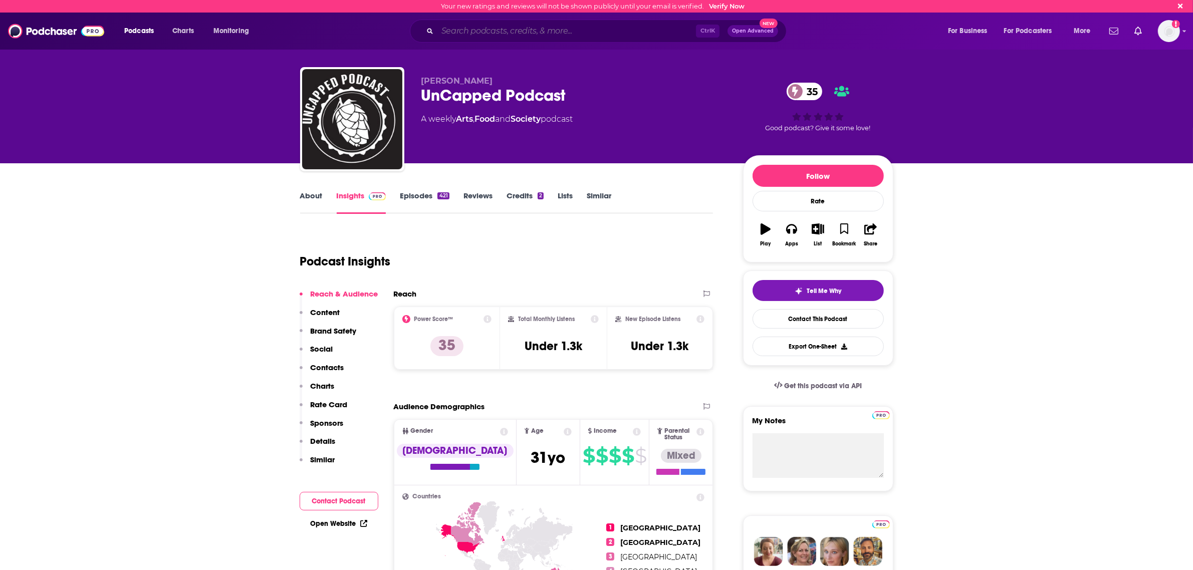
click at [478, 30] on input "Search podcasts, credits, & more..." at bounding box center [566, 31] width 258 height 16
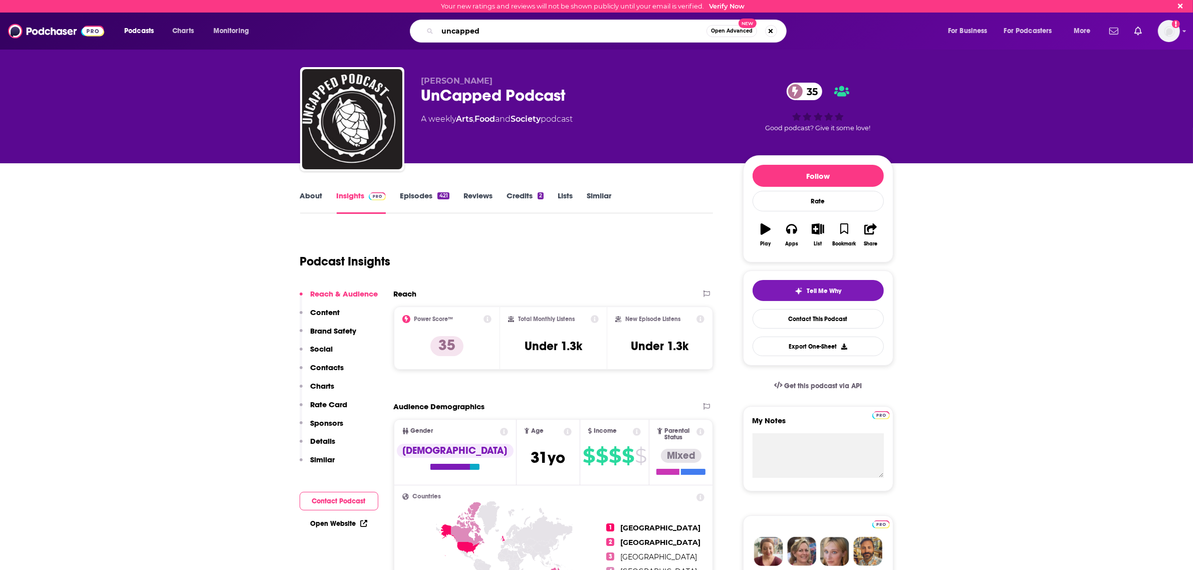
type input "uncapped"
click at [739, 31] on span "Open Advanced" at bounding box center [732, 31] width 42 height 5
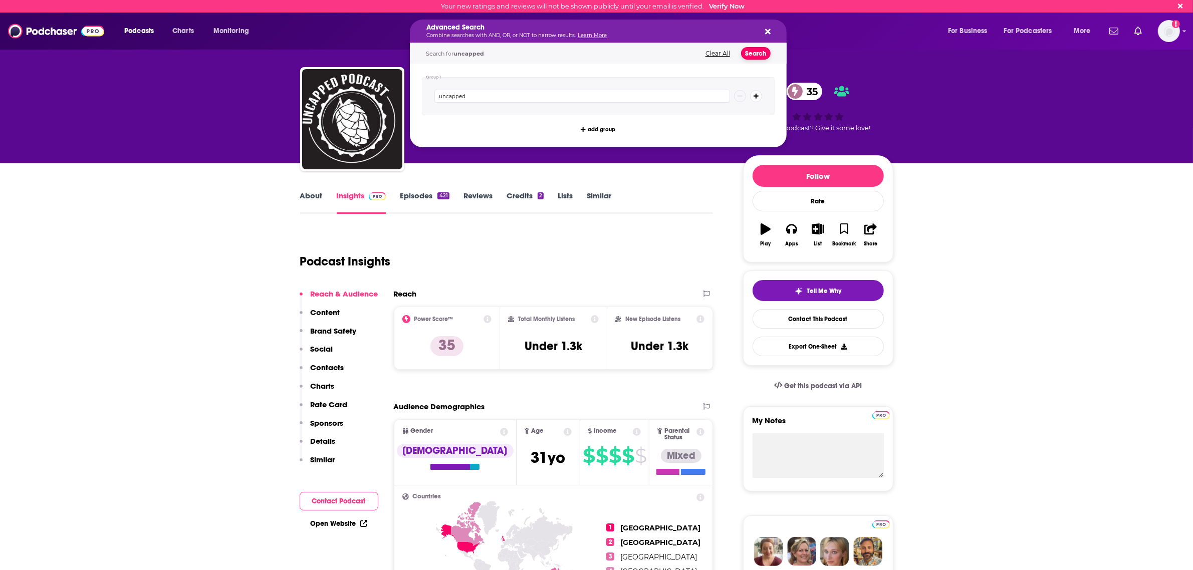
click at [749, 54] on button "Search" at bounding box center [756, 53] width 30 height 13
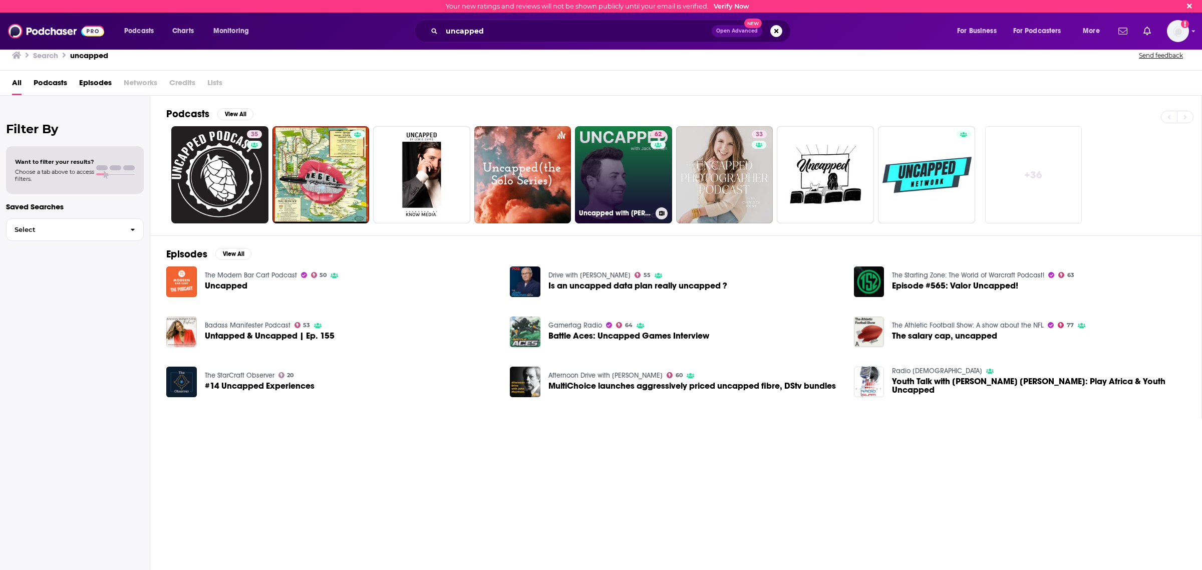
click at [634, 174] on link "62 Uncapped with [PERSON_NAME]" at bounding box center [623, 174] width 97 height 97
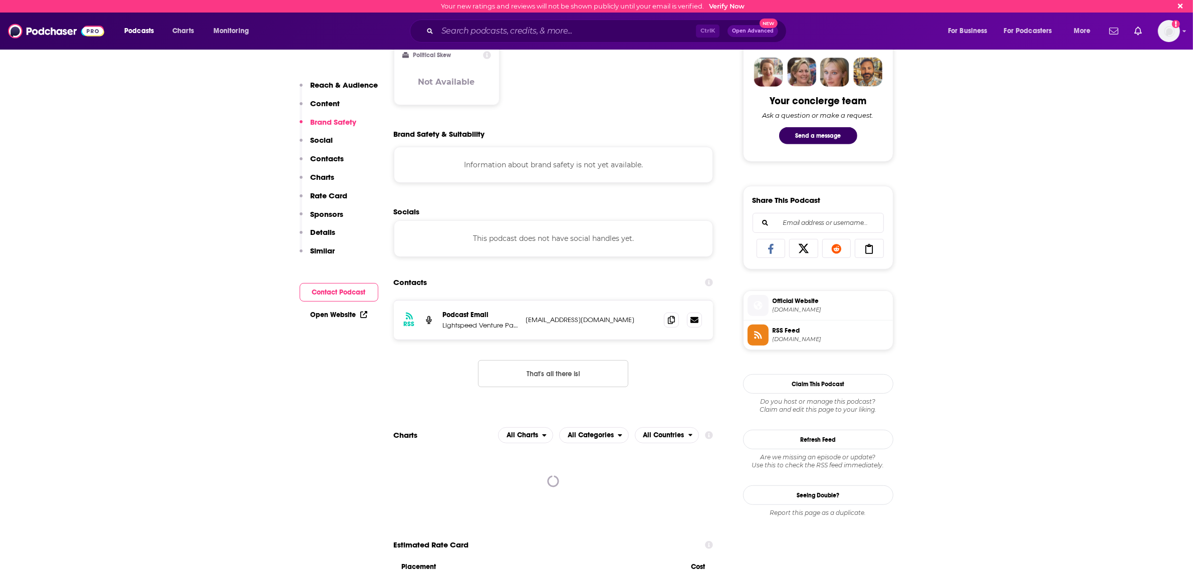
scroll to position [626, 0]
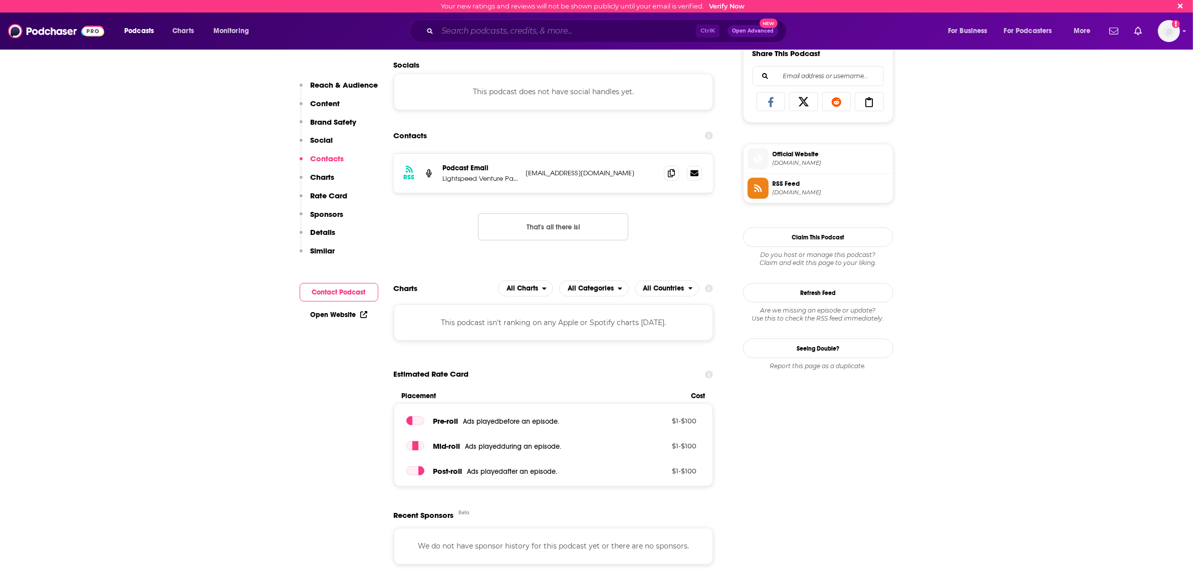
click at [577, 31] on input "Search podcasts, credits, & more..." at bounding box center [566, 31] width 258 height 16
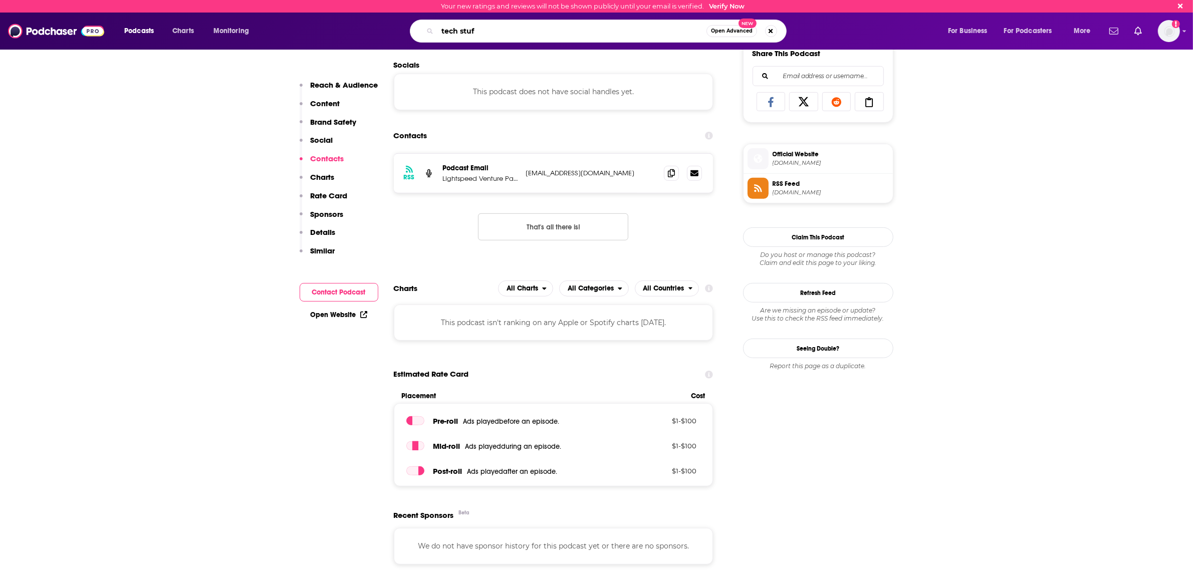
type input "tech stuff"
